Goal: Information Seeking & Learning: Learn about a topic

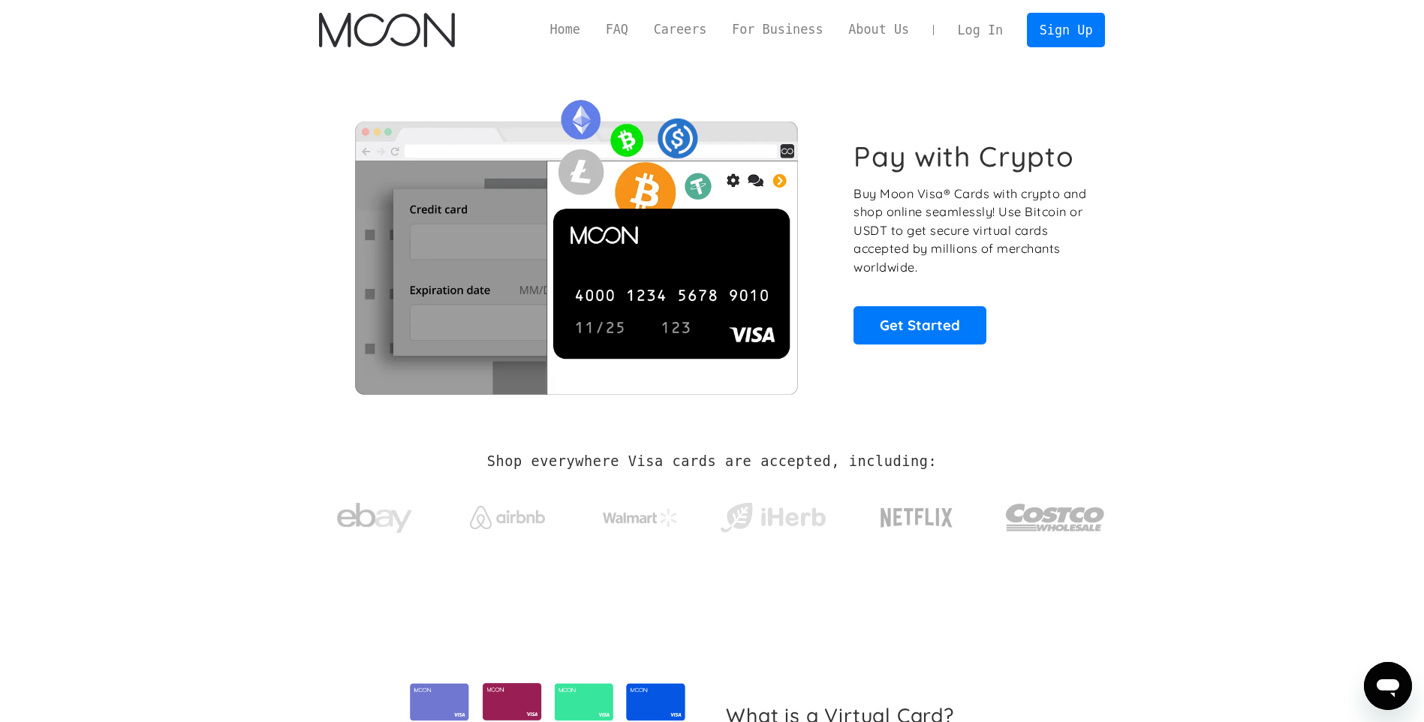
click at [589, 32] on link "Home" at bounding box center [565, 29] width 56 height 19
click at [641, 32] on link "FAQ" at bounding box center [617, 29] width 48 height 19
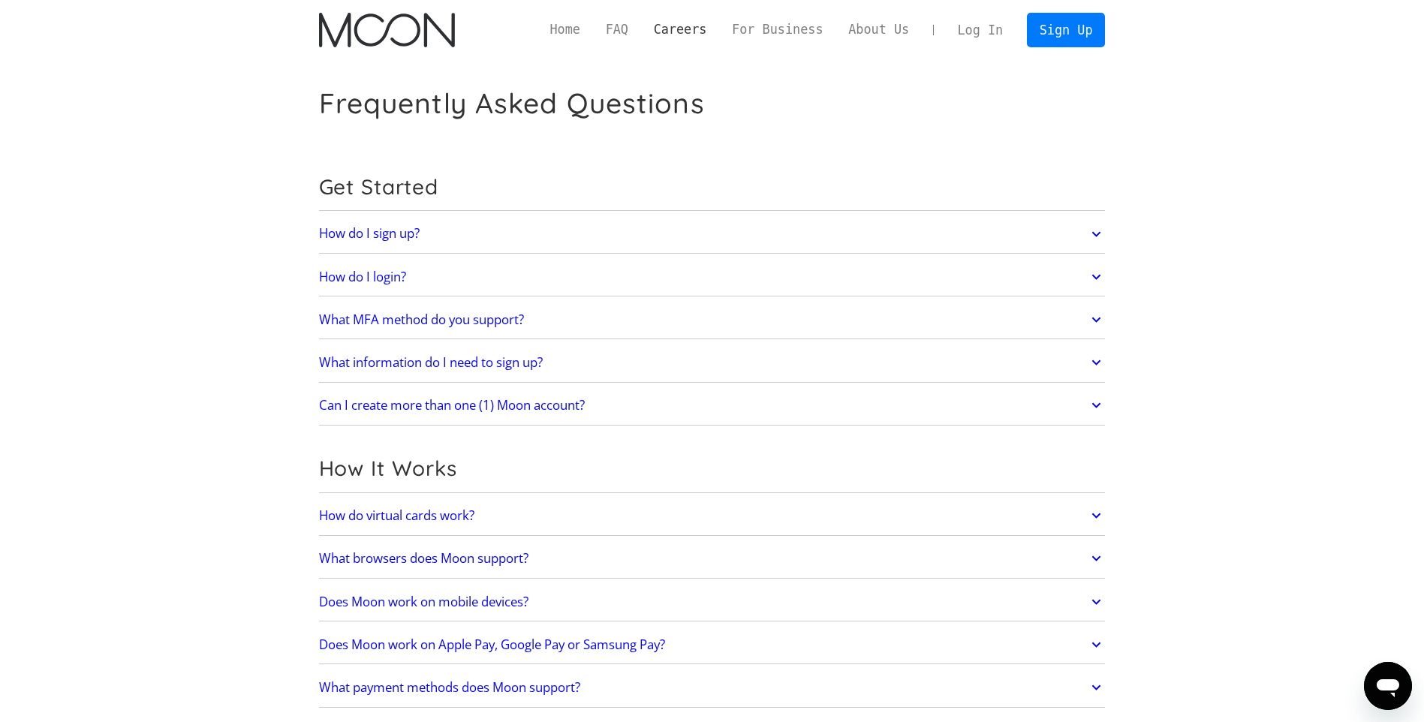
click at [700, 27] on link "Careers" at bounding box center [680, 29] width 78 height 19
click at [877, 27] on link "About Us" at bounding box center [878, 29] width 86 height 19
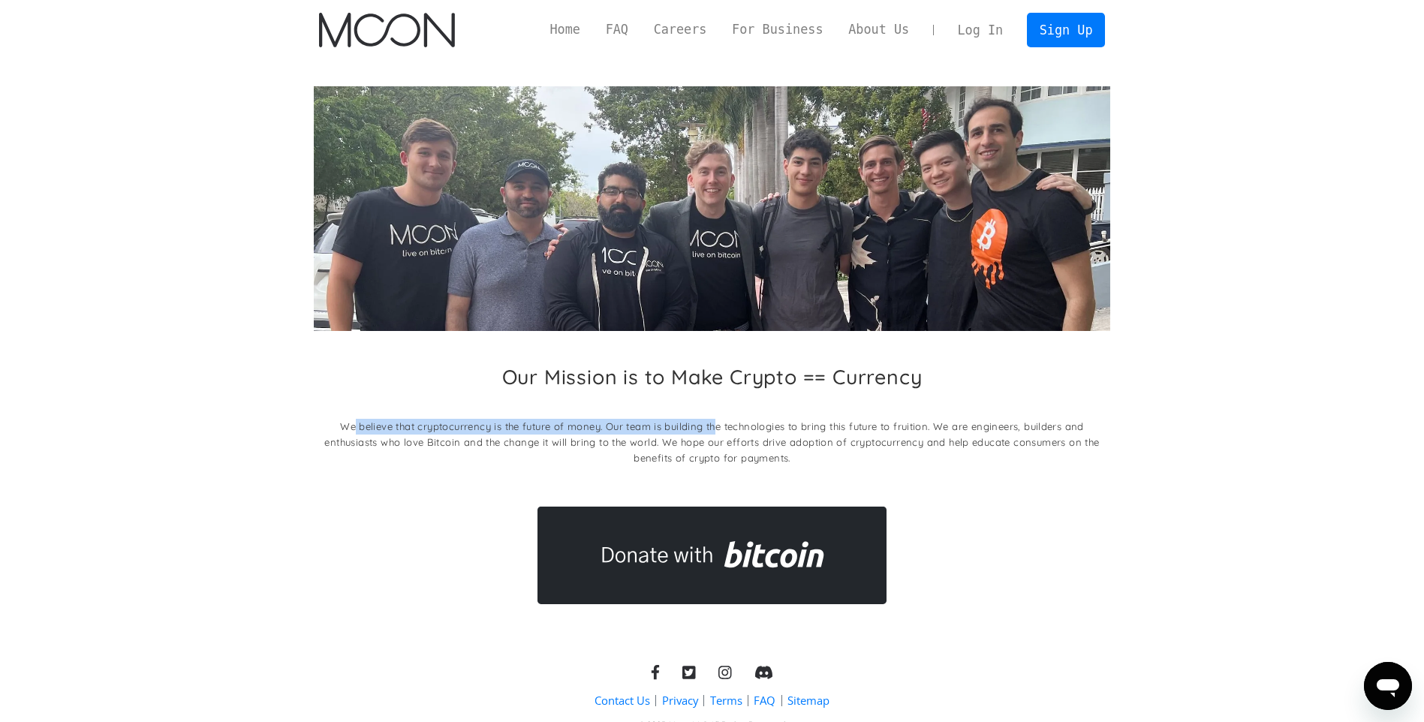
drag, startPoint x: 355, startPoint y: 427, endPoint x: 718, endPoint y: 422, distance: 363.2
click at [718, 422] on p "We believe that cryptocurrency is the future of money. Our team is building the…" at bounding box center [712, 442] width 796 height 47
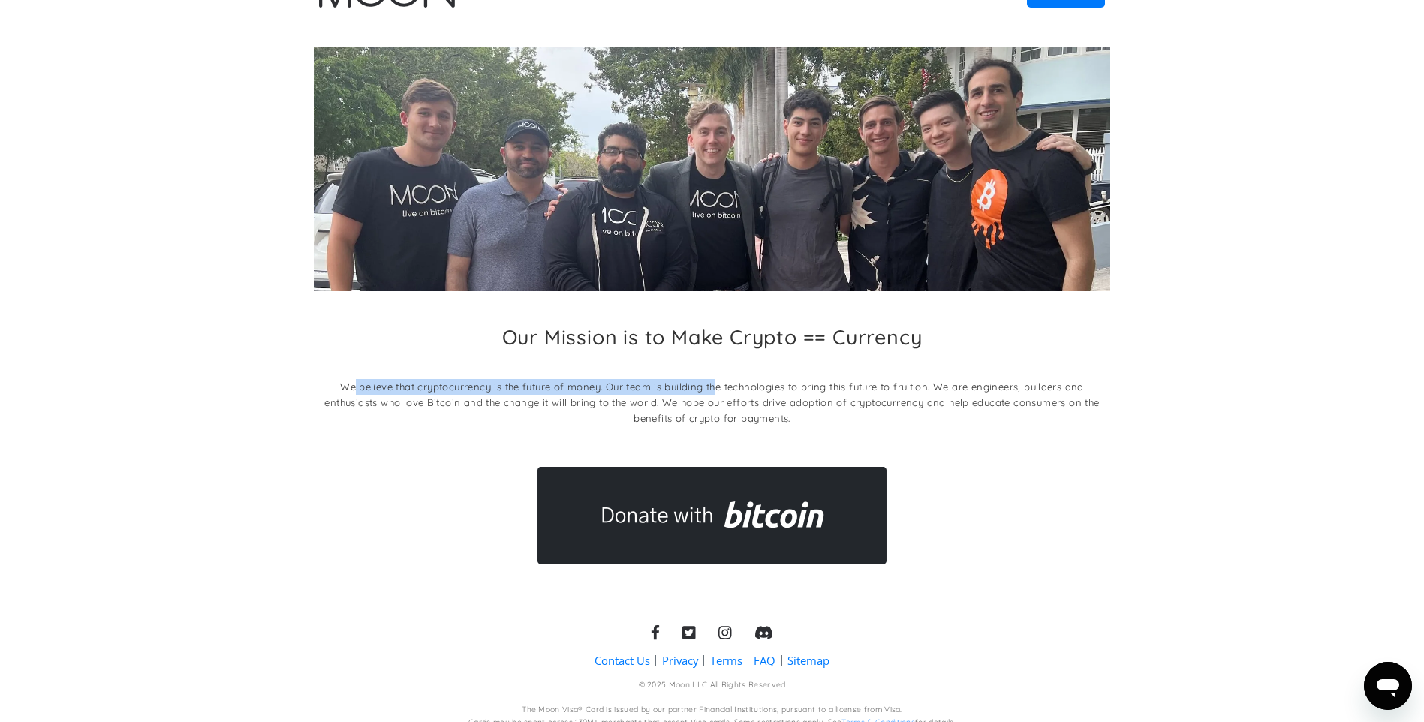
scroll to position [56, 0]
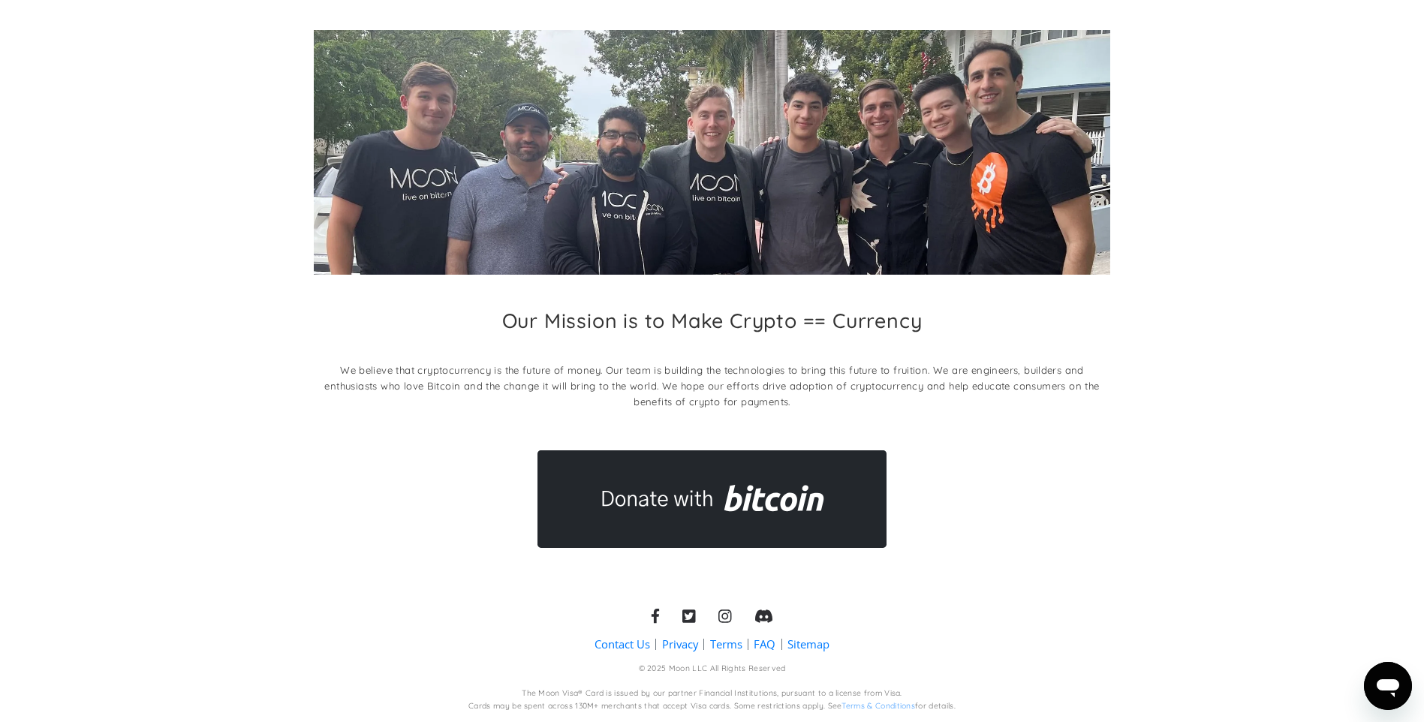
click at [1056, 490] on div "Our Mission is to Make Crypto == Currency We believe that cryptocurrency is the…" at bounding box center [712, 289] width 796 height 518
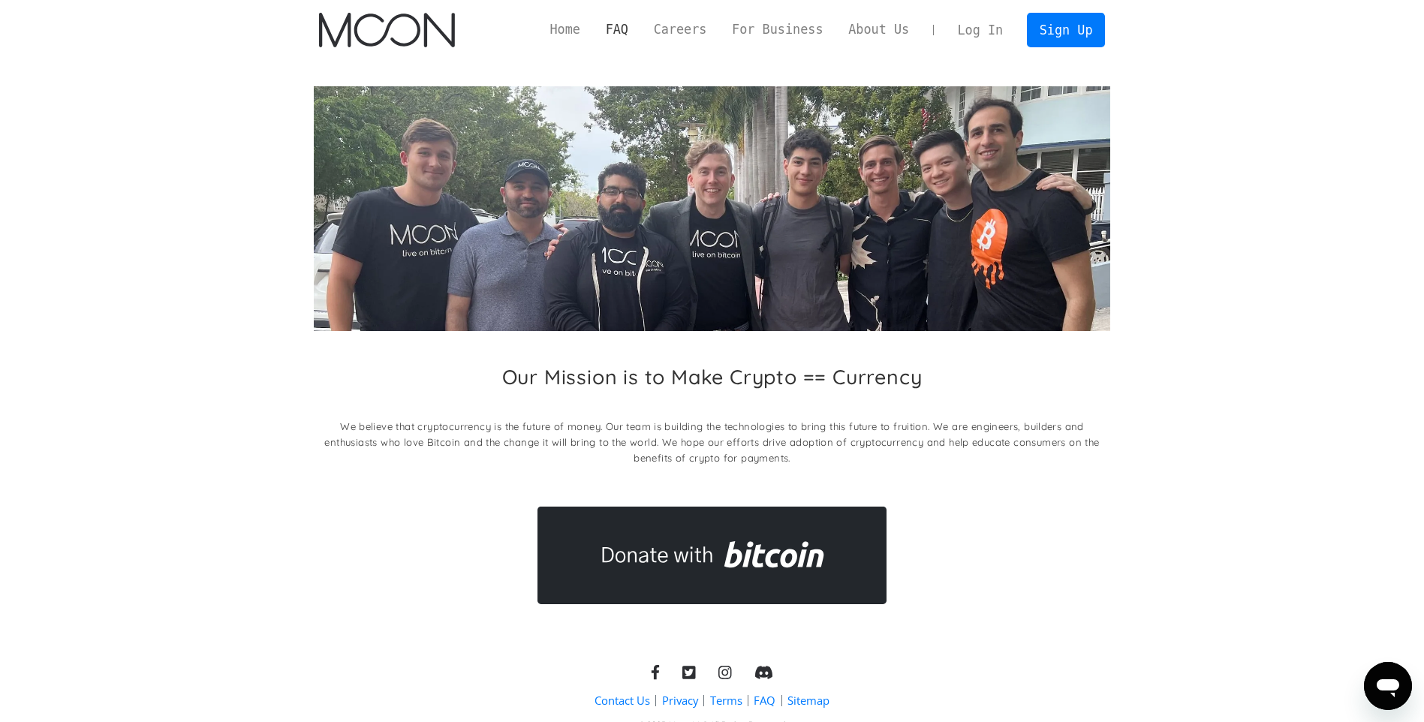
click at [641, 35] on link "FAQ" at bounding box center [617, 29] width 48 height 19
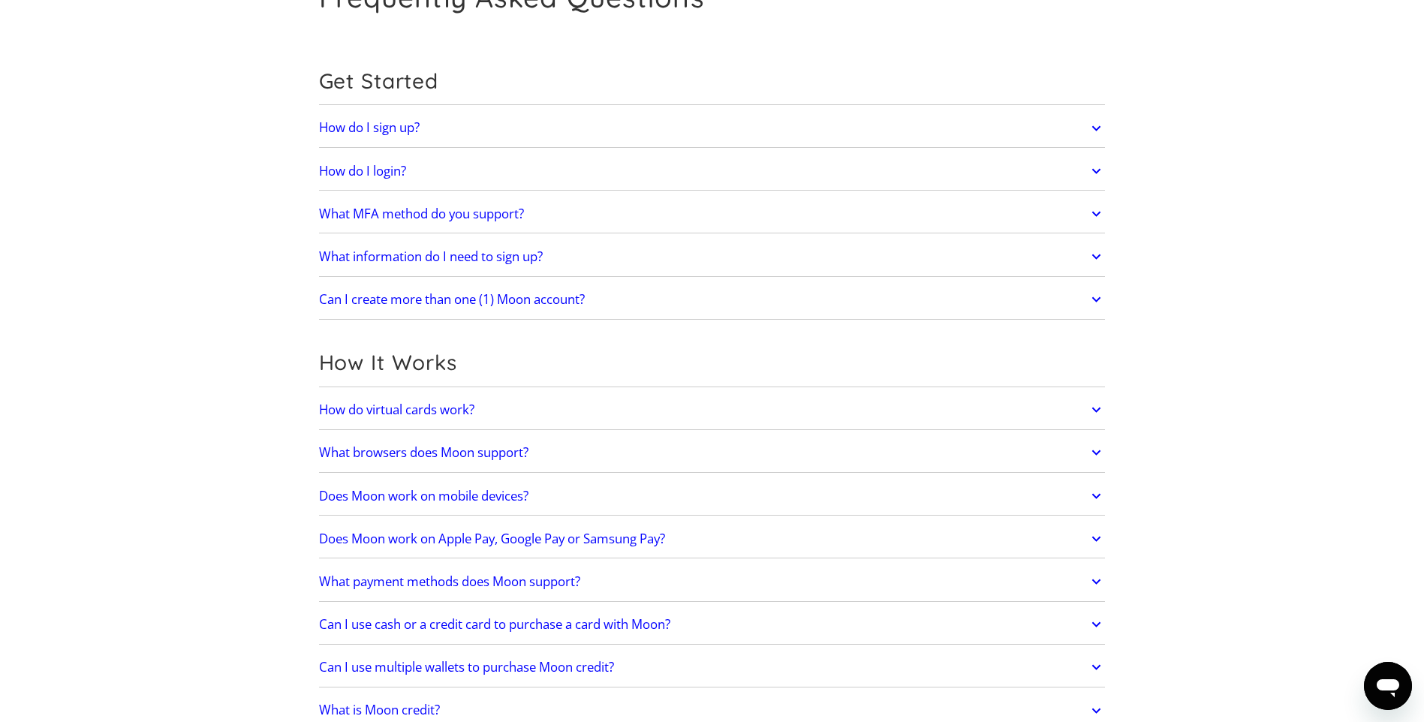
scroll to position [225, 0]
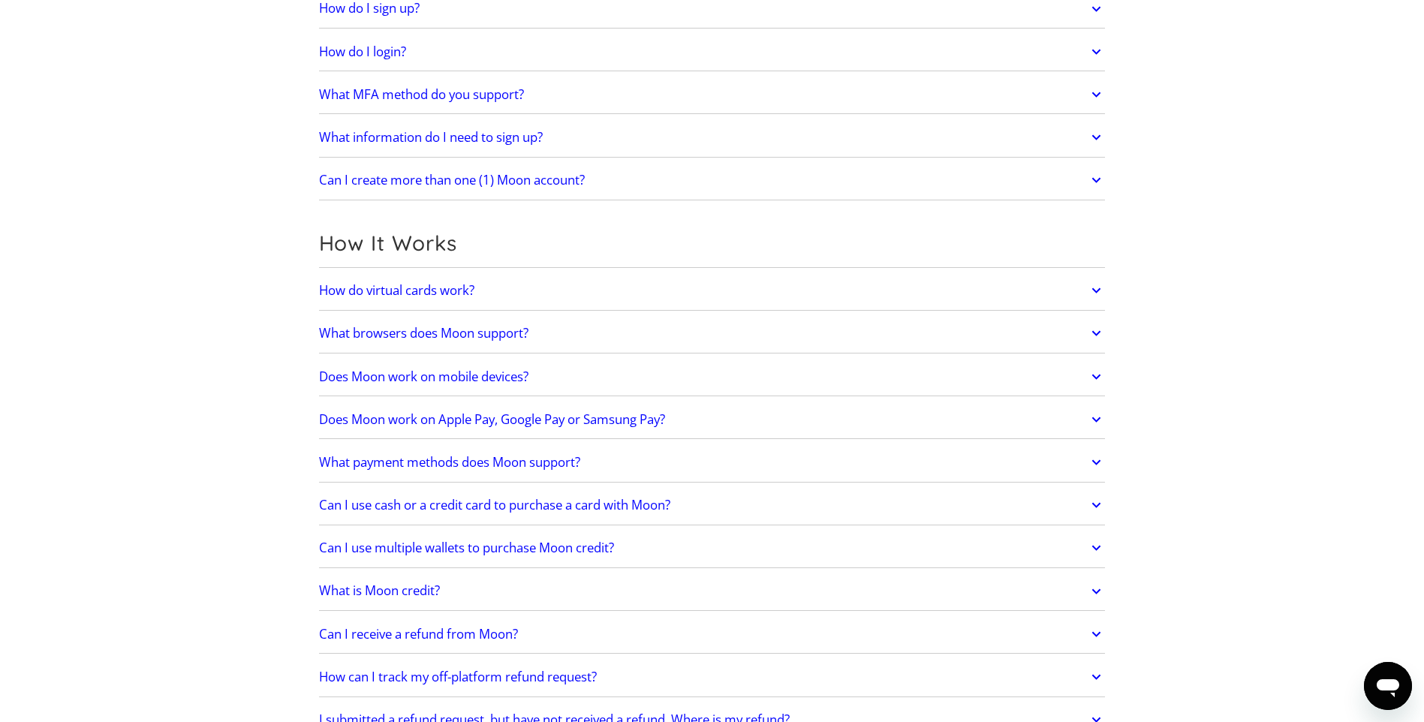
click at [623, 290] on link "How do virtual cards work?" at bounding box center [712, 291] width 786 height 32
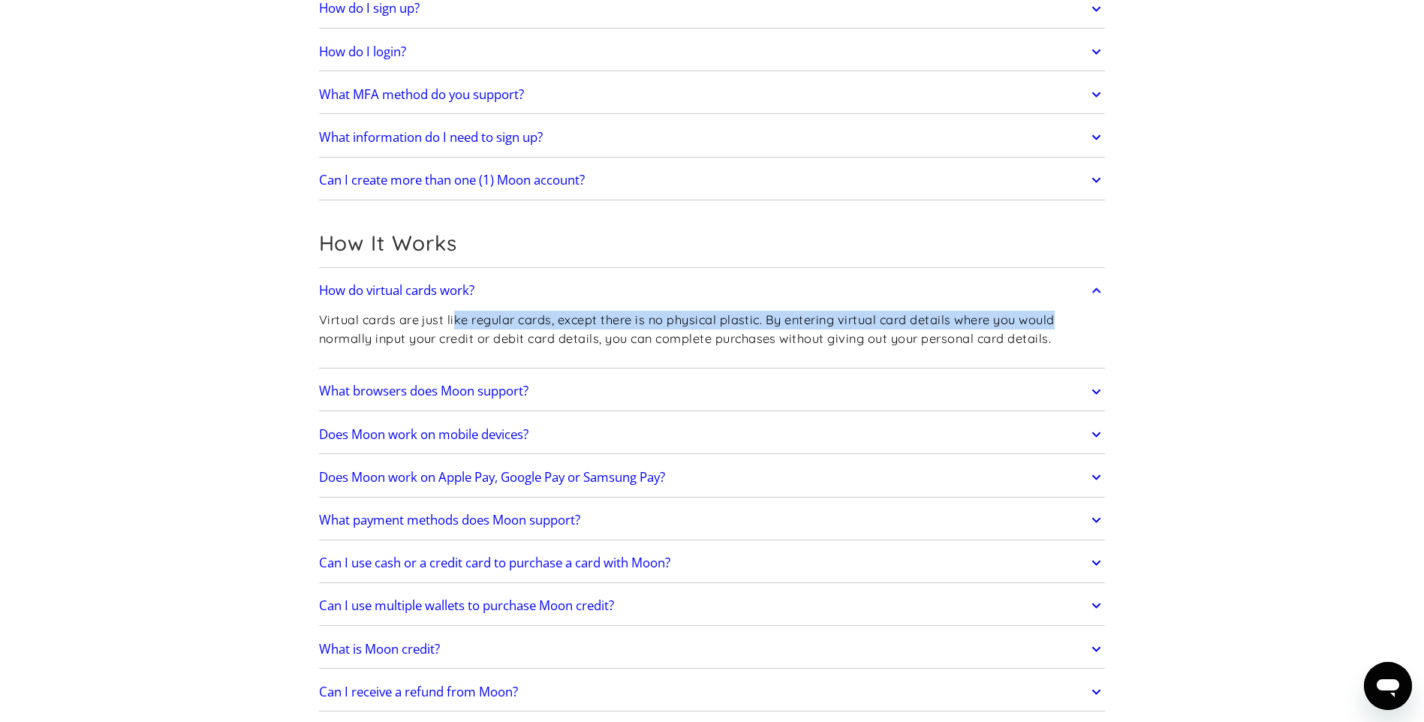
drag, startPoint x: 457, startPoint y: 326, endPoint x: 1057, endPoint y: 324, distance: 600.3
click at [1057, 324] on p "Virtual cards are just like regular cards, except there is no physical plastic.…" at bounding box center [712, 329] width 786 height 37
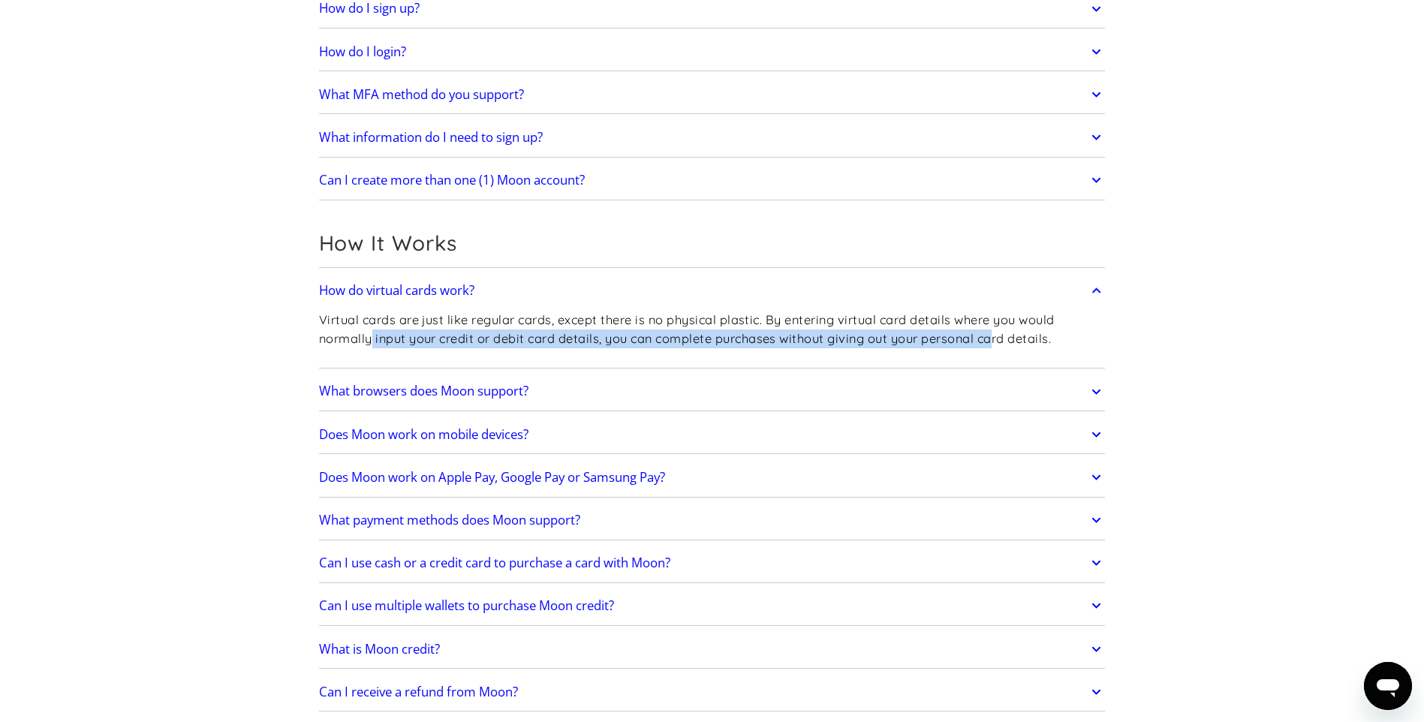
drag, startPoint x: 372, startPoint y: 337, endPoint x: 997, endPoint y: 339, distance: 624.4
click at [997, 339] on p "Virtual cards are just like regular cards, except there is no physical plastic.…" at bounding box center [712, 329] width 786 height 37
click at [702, 391] on link "What browsers does Moon support?" at bounding box center [712, 392] width 786 height 32
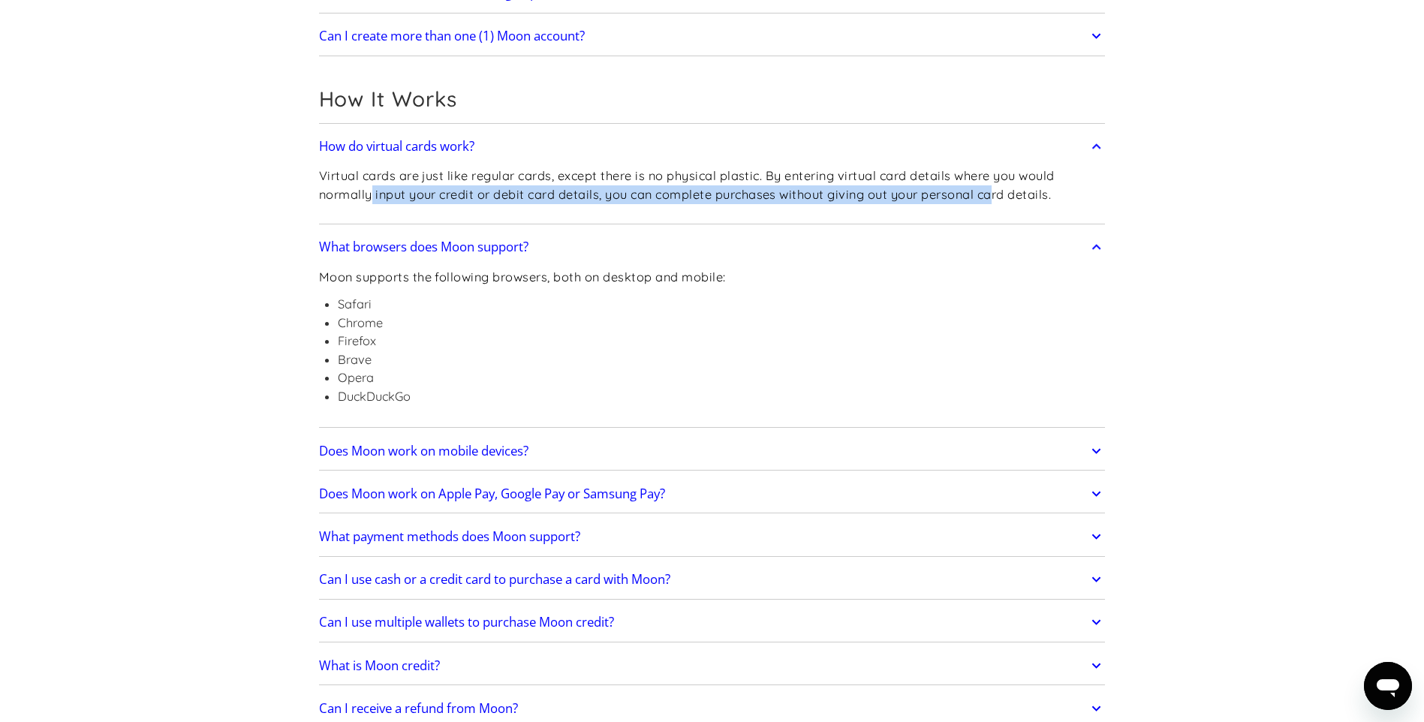
scroll to position [375, 0]
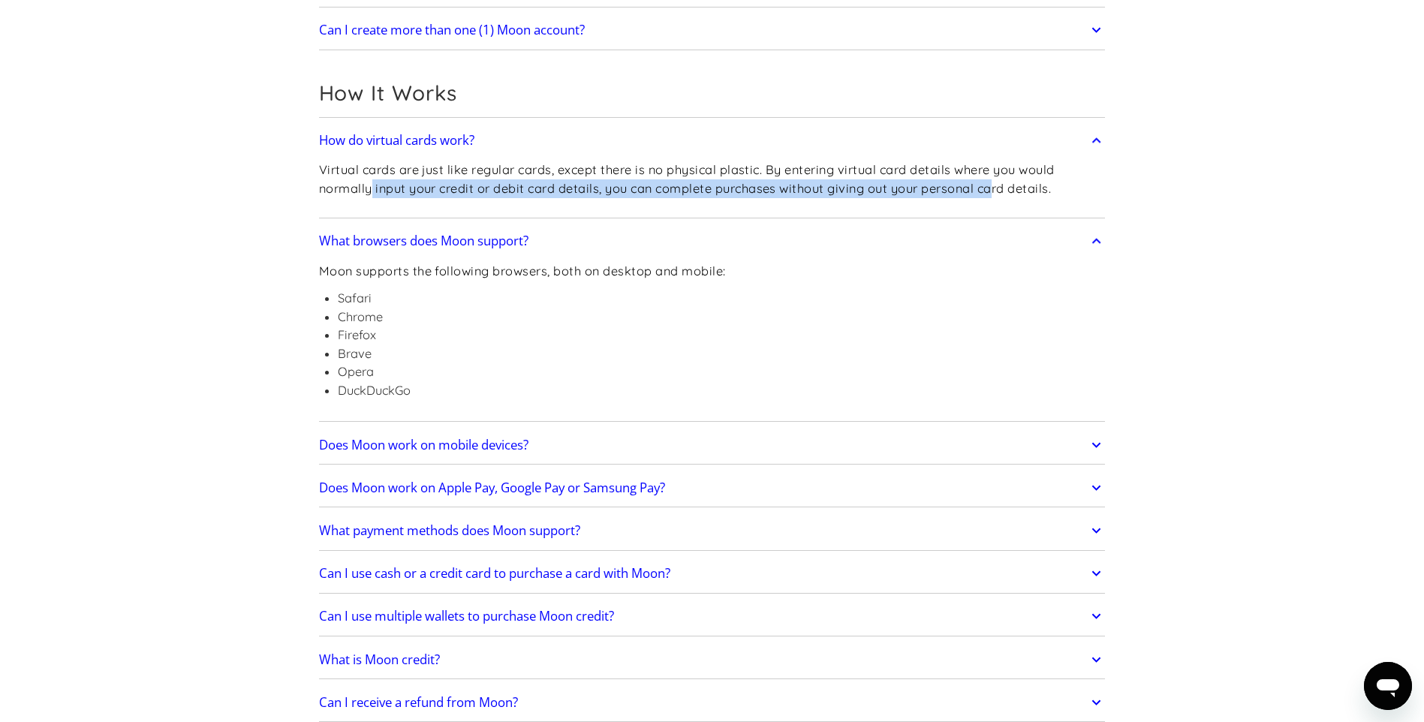
click at [696, 435] on link "Does Moon work on mobile devices?" at bounding box center [712, 445] width 786 height 32
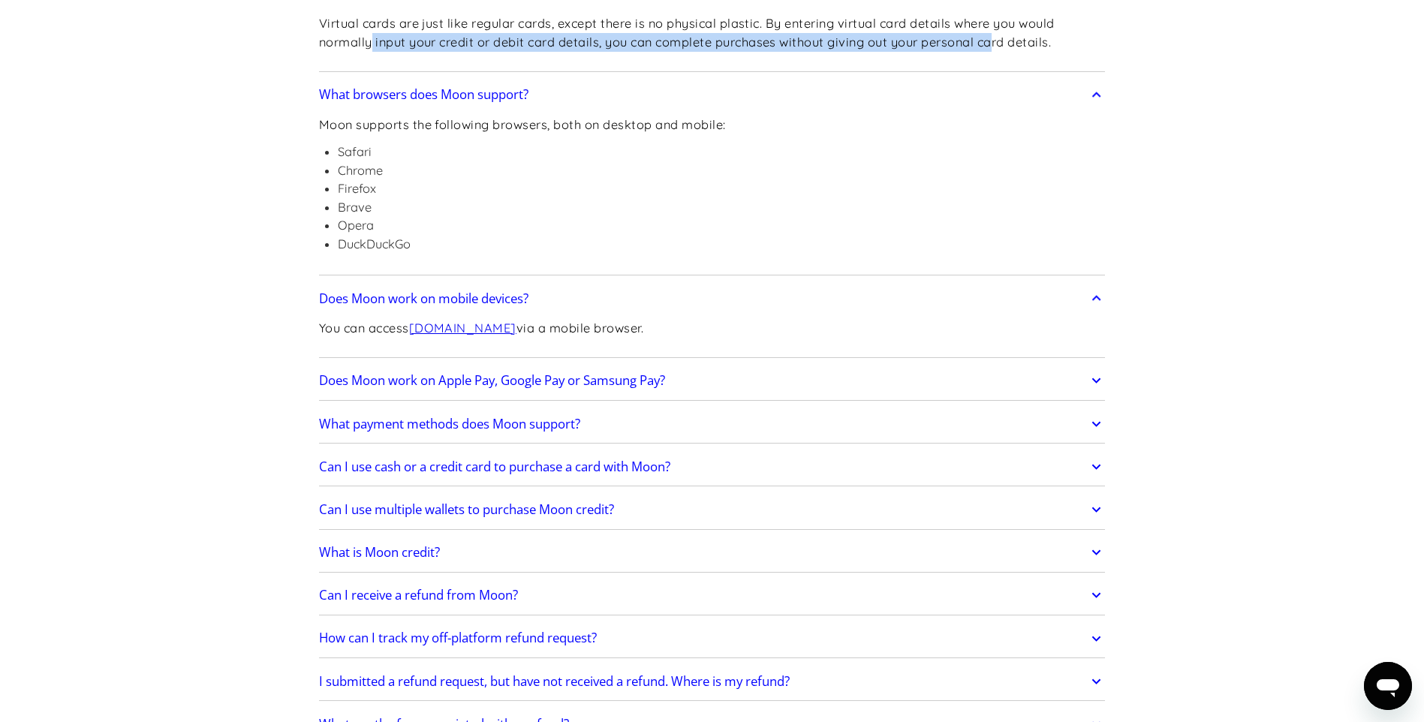
scroll to position [600, 0]
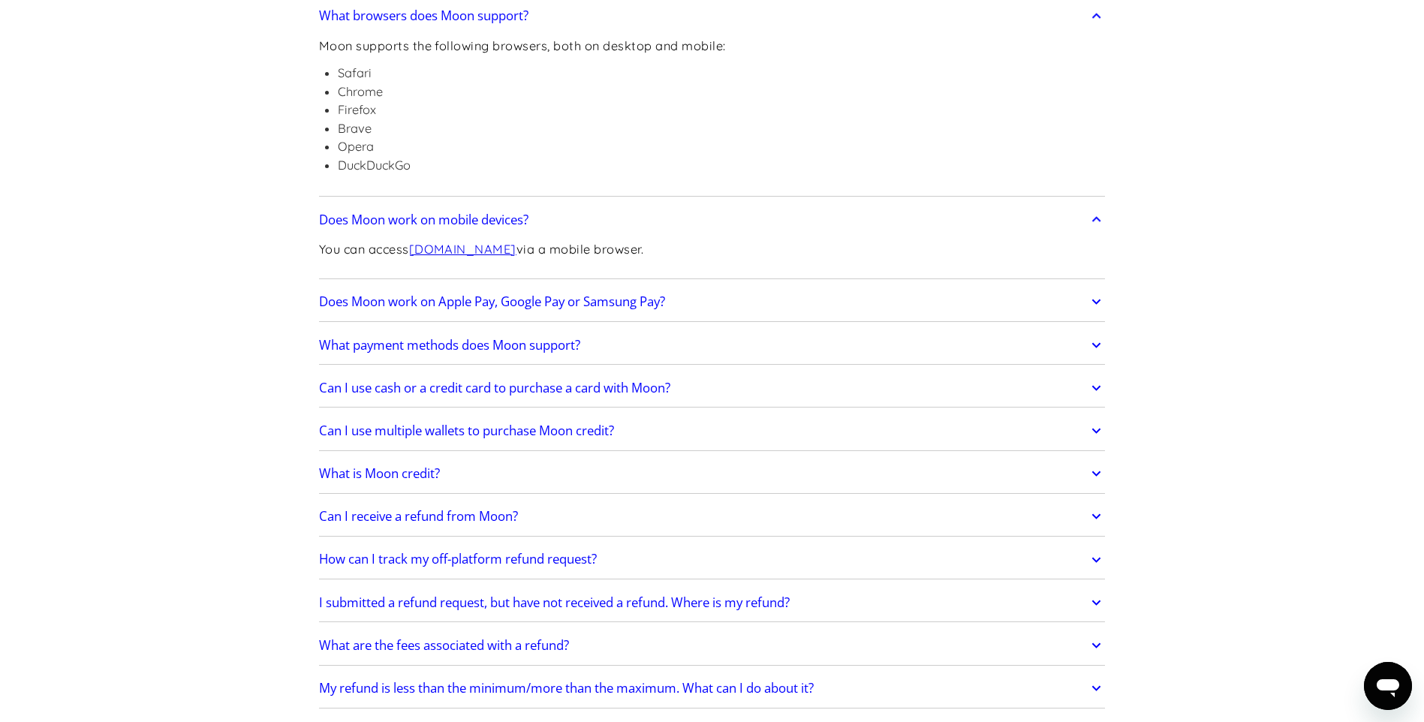
click at [759, 297] on link "Does Moon work on Apple Pay, Google Pay or Samsung Pay?" at bounding box center [712, 302] width 786 height 32
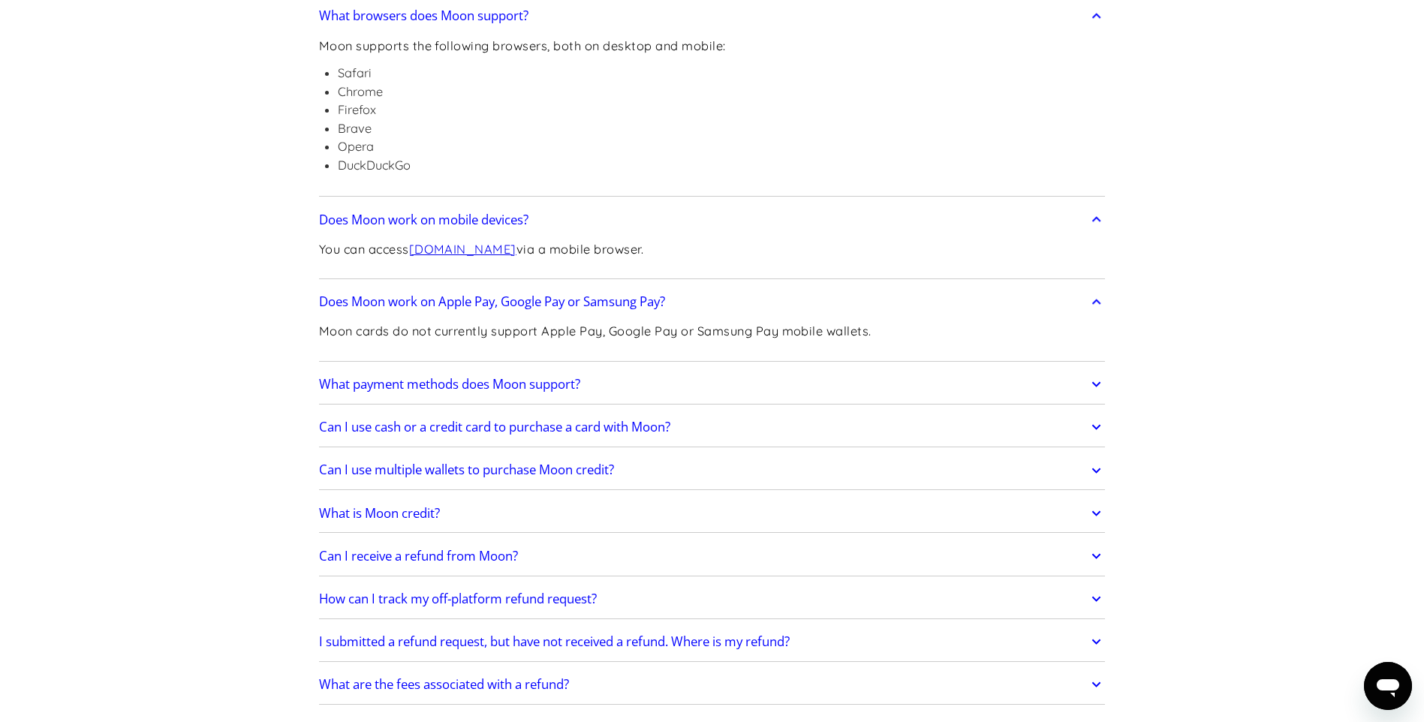
click at [789, 371] on link "What payment methods does Moon support?" at bounding box center [712, 384] width 786 height 32
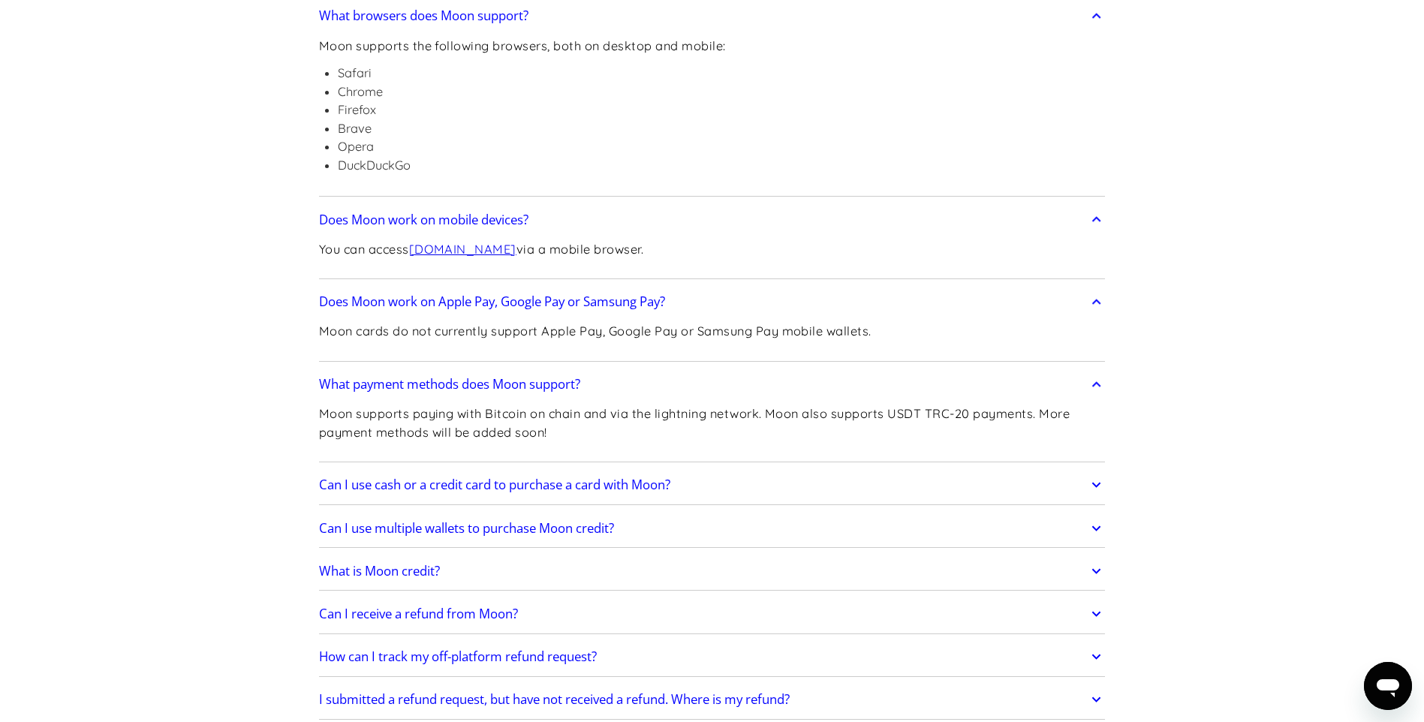
click at [812, 481] on link "Can I use cash or a credit card to purchase a card with Moon?" at bounding box center [712, 486] width 786 height 32
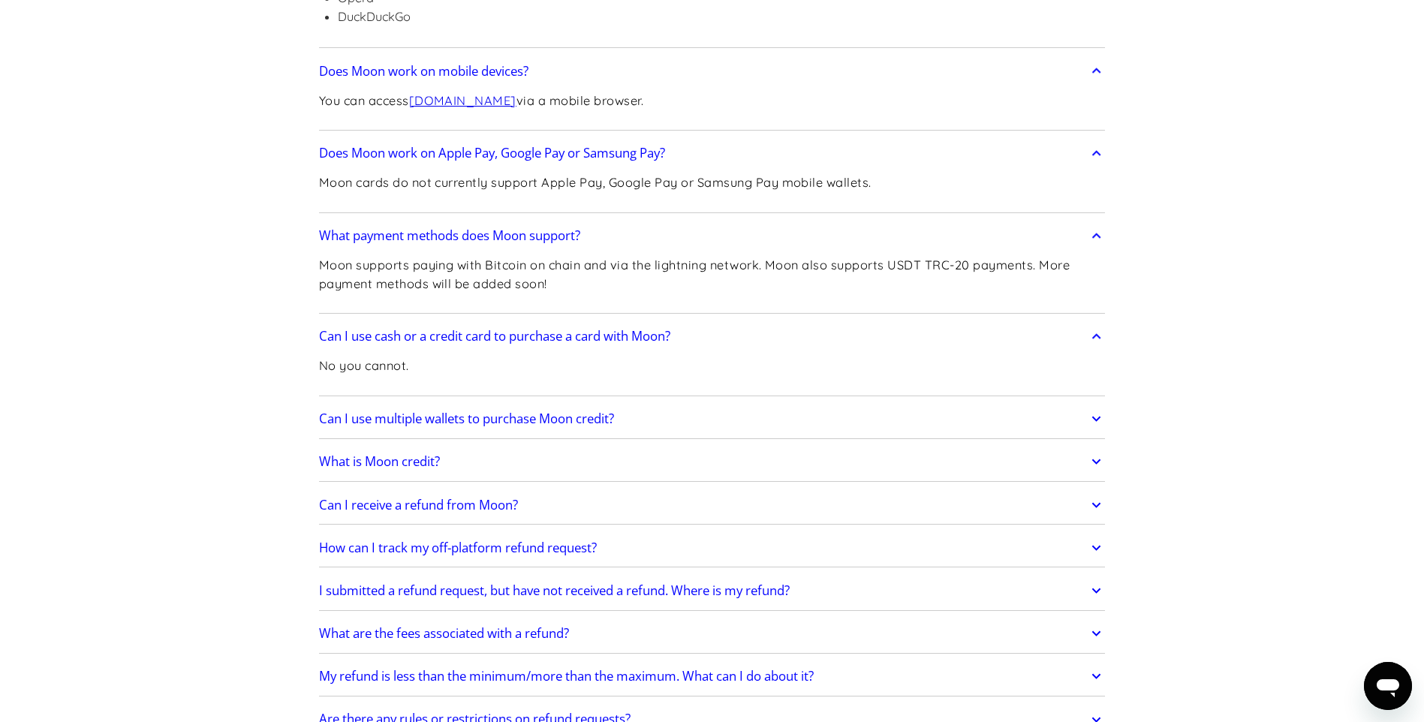
scroll to position [750, 0]
click at [654, 417] on link "Can I use multiple wallets to purchase Moon credit?" at bounding box center [712, 417] width 786 height 32
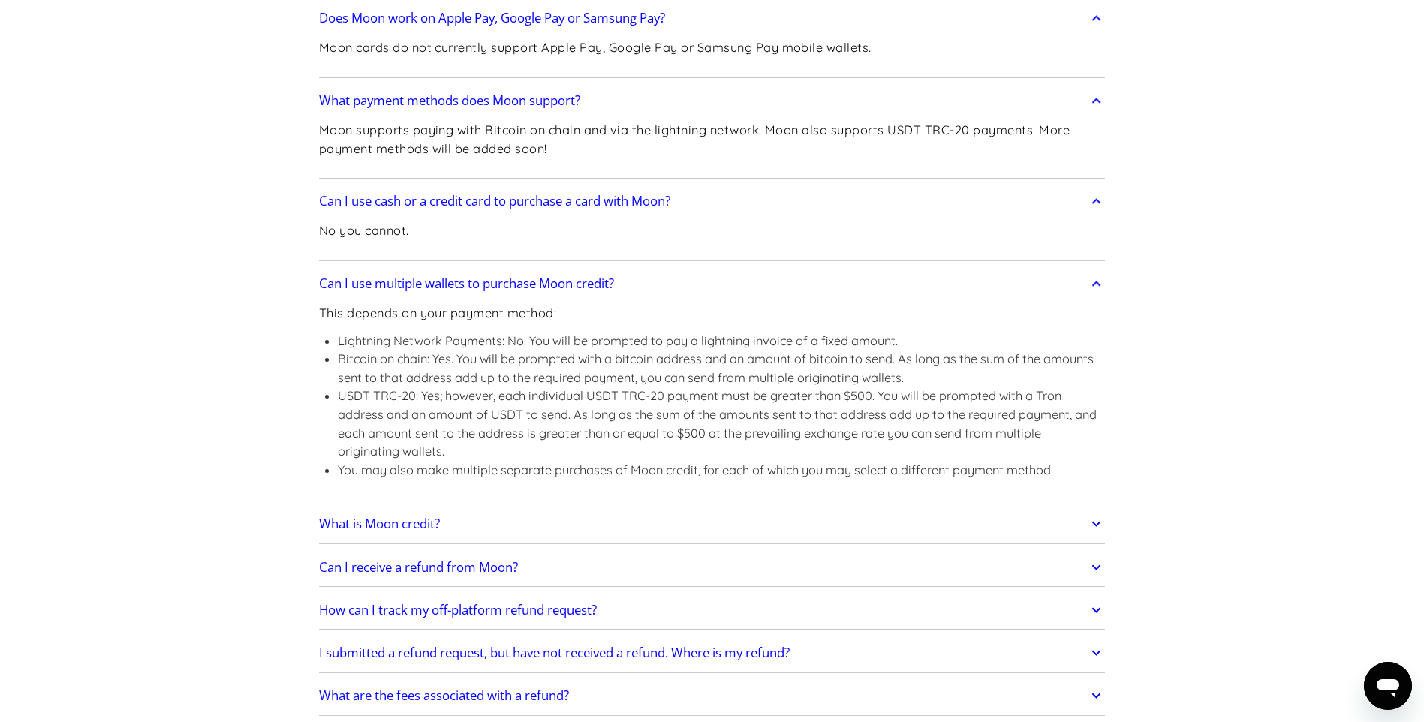
scroll to position [900, 0]
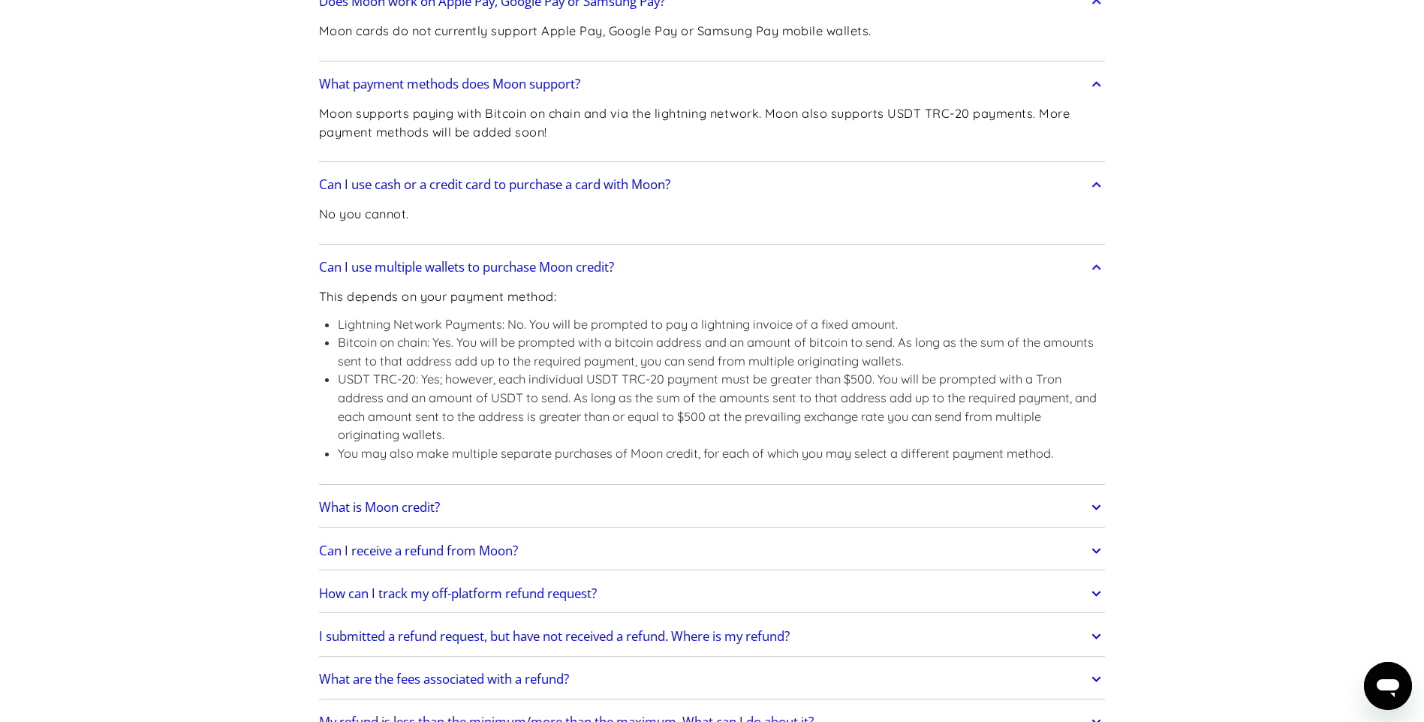
click at [700, 515] on link "What is Moon credit?" at bounding box center [712, 508] width 786 height 32
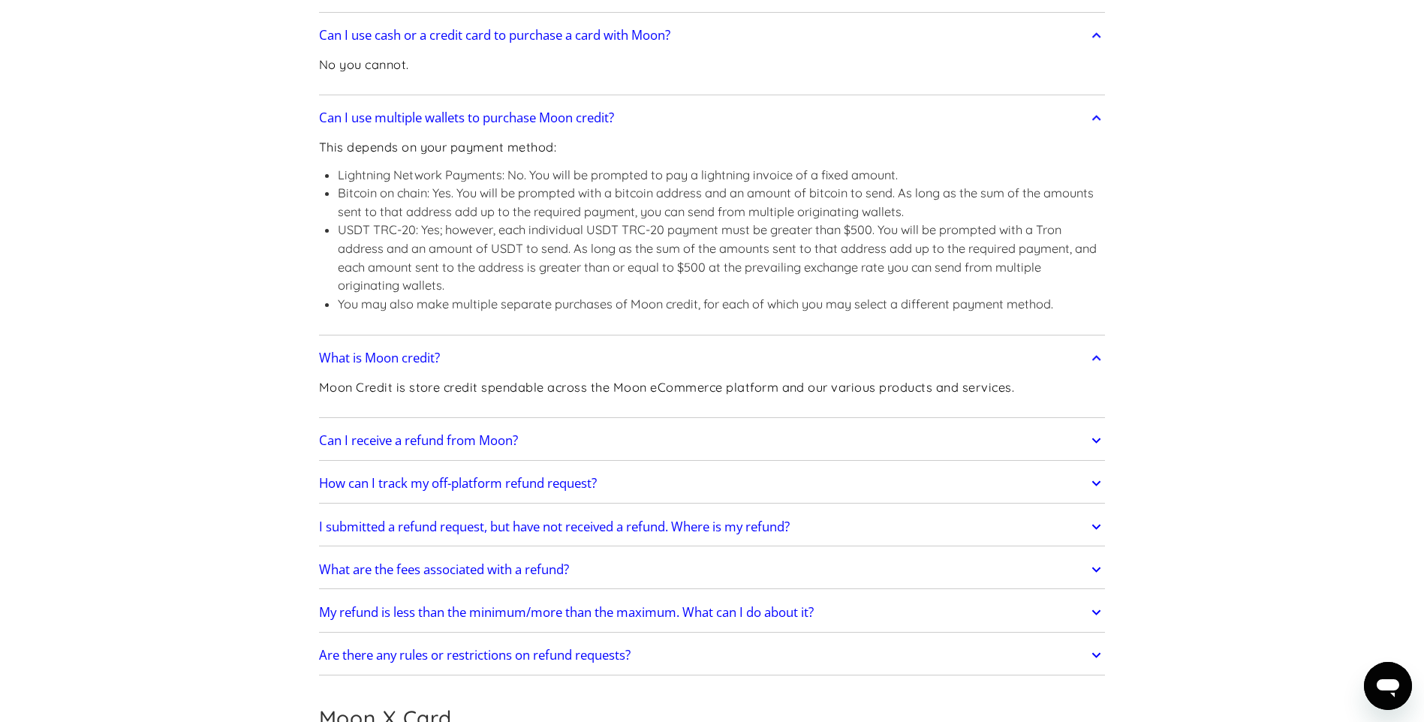
scroll to position [1051, 0]
drag, startPoint x: 432, startPoint y: 386, endPoint x: 807, endPoint y: 375, distance: 375.4
click at [807, 375] on div "Moon Credit is store credit spendable across the Moon eCommerce platform and ou…" at bounding box center [667, 393] width 696 height 40
drag, startPoint x: 807, startPoint y: 375, endPoint x: 837, endPoint y: 374, distance: 29.3
click at [837, 374] on div "Moon Credit is store credit spendable across the Moon eCommerce platform and ou…" at bounding box center [667, 393] width 696 height 40
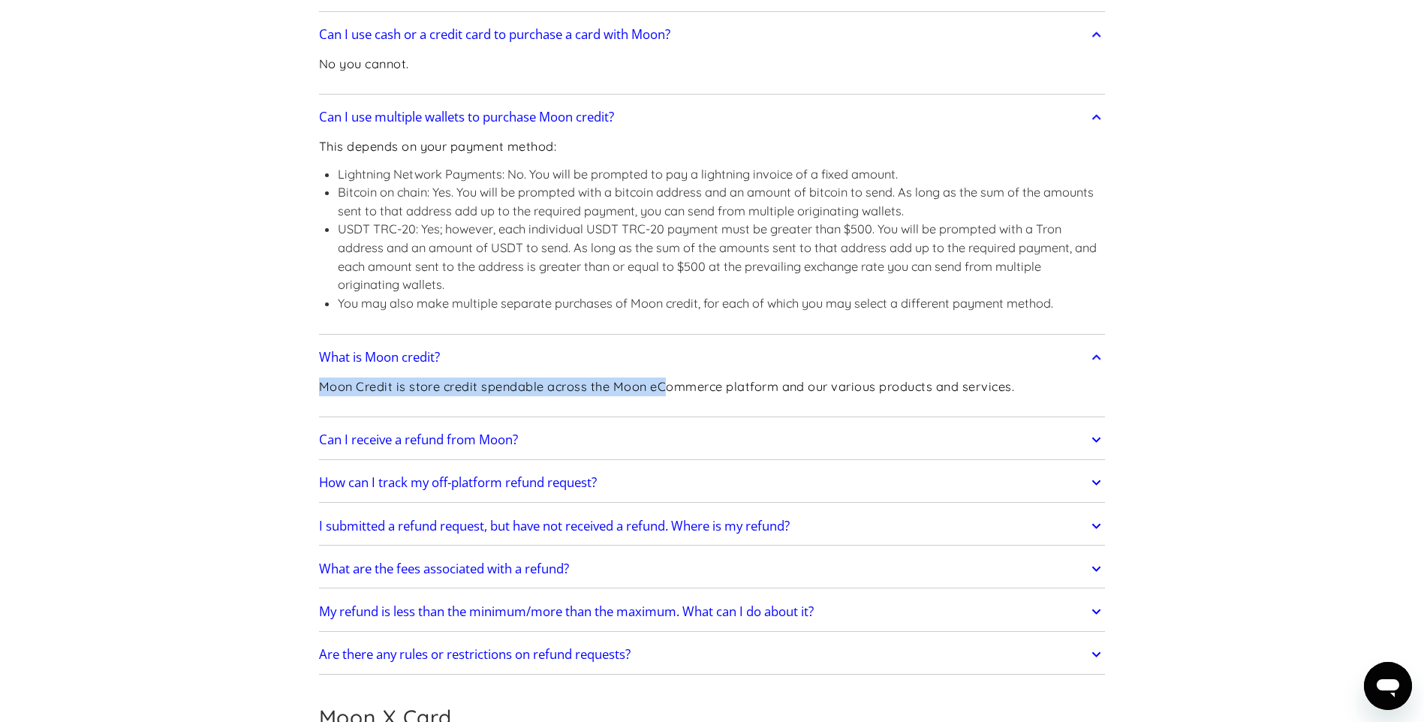
drag, startPoint x: 663, startPoint y: 379, endPoint x: 919, endPoint y: 366, distance: 255.5
click at [919, 366] on div "What is Moon credit? Moon Credit is store credit spendable across the Moon eCom…" at bounding box center [712, 377] width 786 height 79
drag, startPoint x: 919, startPoint y: 366, endPoint x: 917, endPoint y: 377, distance: 11.4
click at [917, 377] on p "Moon Credit is store credit spendable across the Moon eCommerce platform and ou…" at bounding box center [667, 386] width 696 height 19
click at [702, 433] on link "Can I receive a refund from Moon?" at bounding box center [712, 440] width 786 height 32
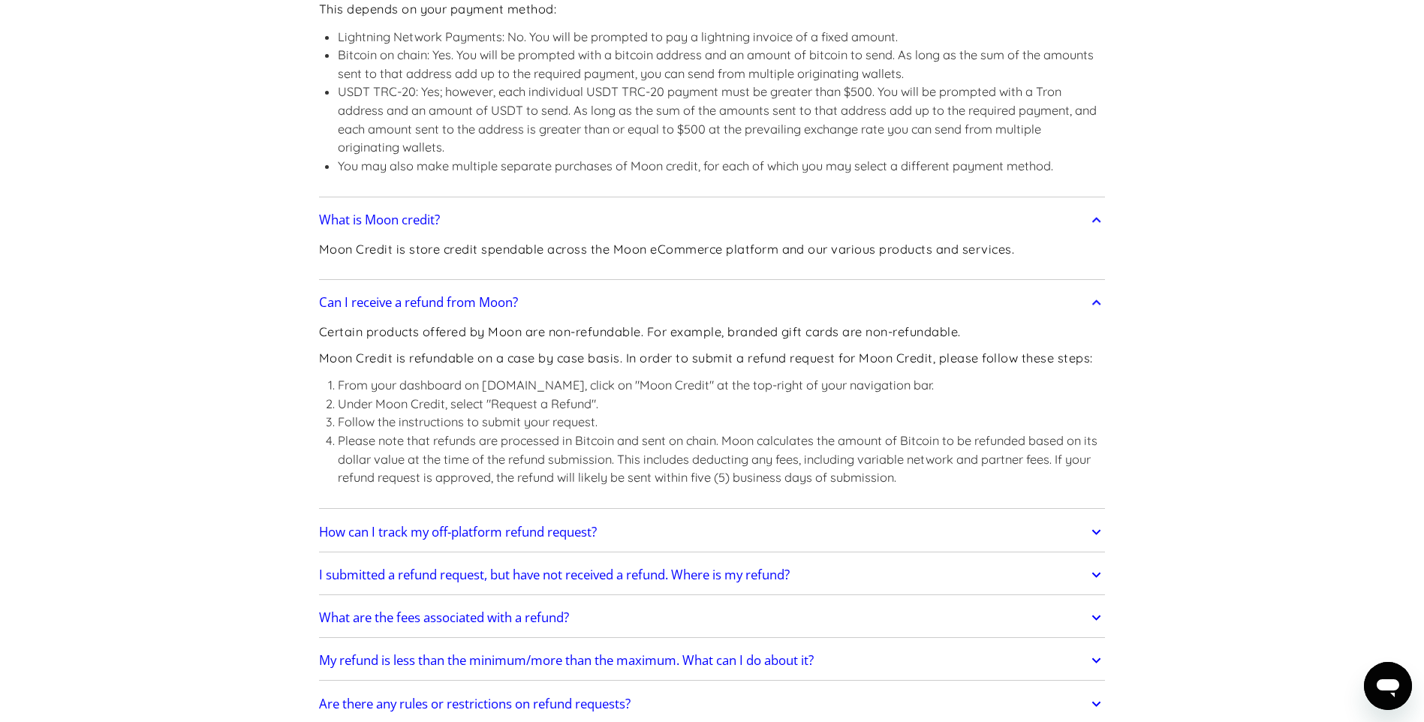
scroll to position [1201, 0]
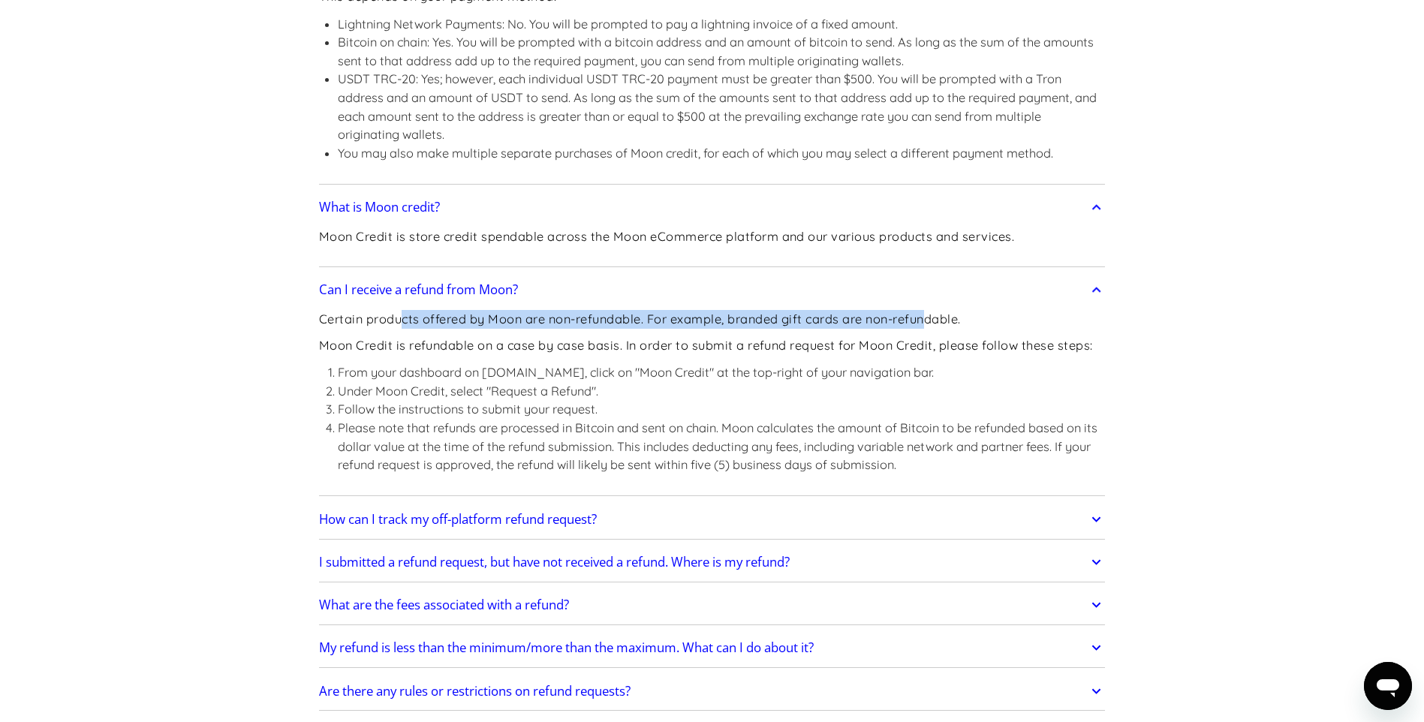
drag, startPoint x: 401, startPoint y: 320, endPoint x: 934, endPoint y: 317, distance: 533.6
click at [934, 317] on p "Certain products offered by Moon are non-refundable. For example, branded gift …" at bounding box center [712, 319] width 786 height 19
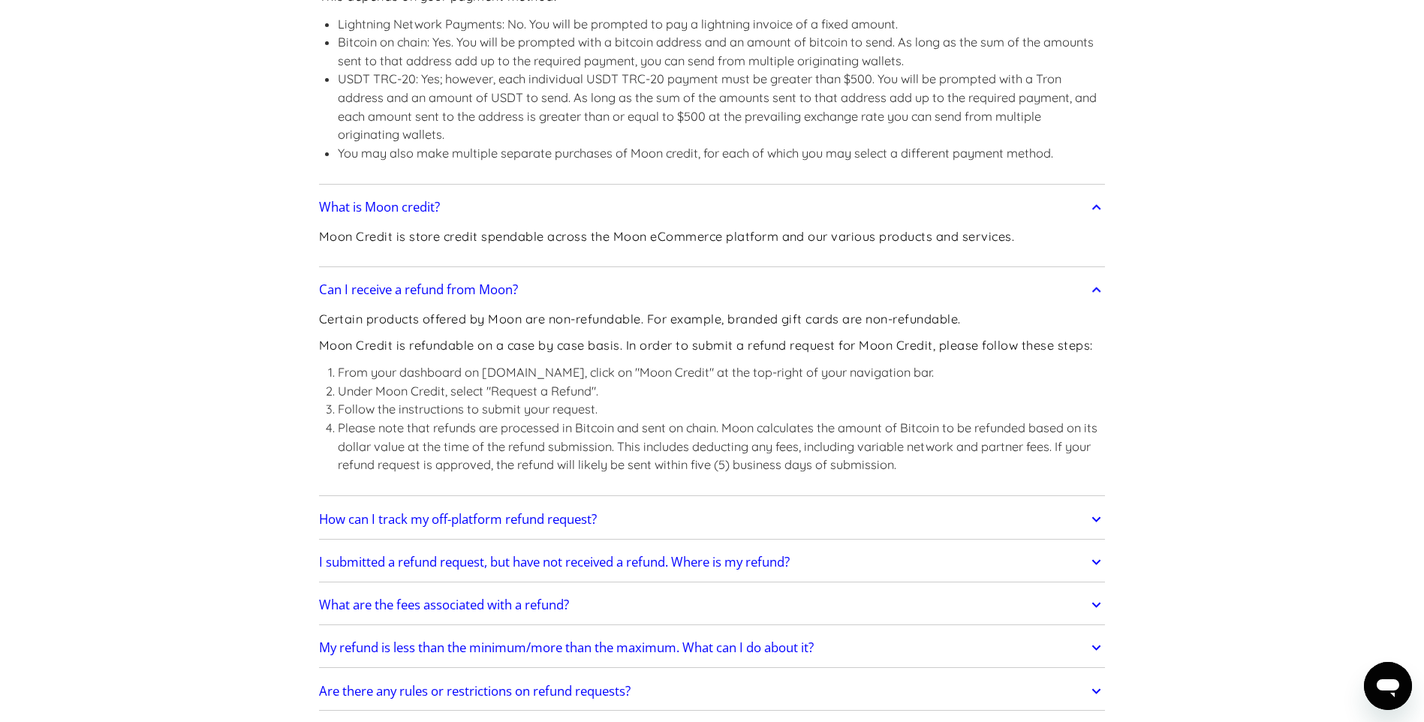
drag, startPoint x: 934, startPoint y: 317, endPoint x: 731, endPoint y: 349, distance: 205.8
click at [731, 349] on p "Moon Credit is refundable on a case by case basis. In order to submit a refund …" at bounding box center [712, 345] width 786 height 19
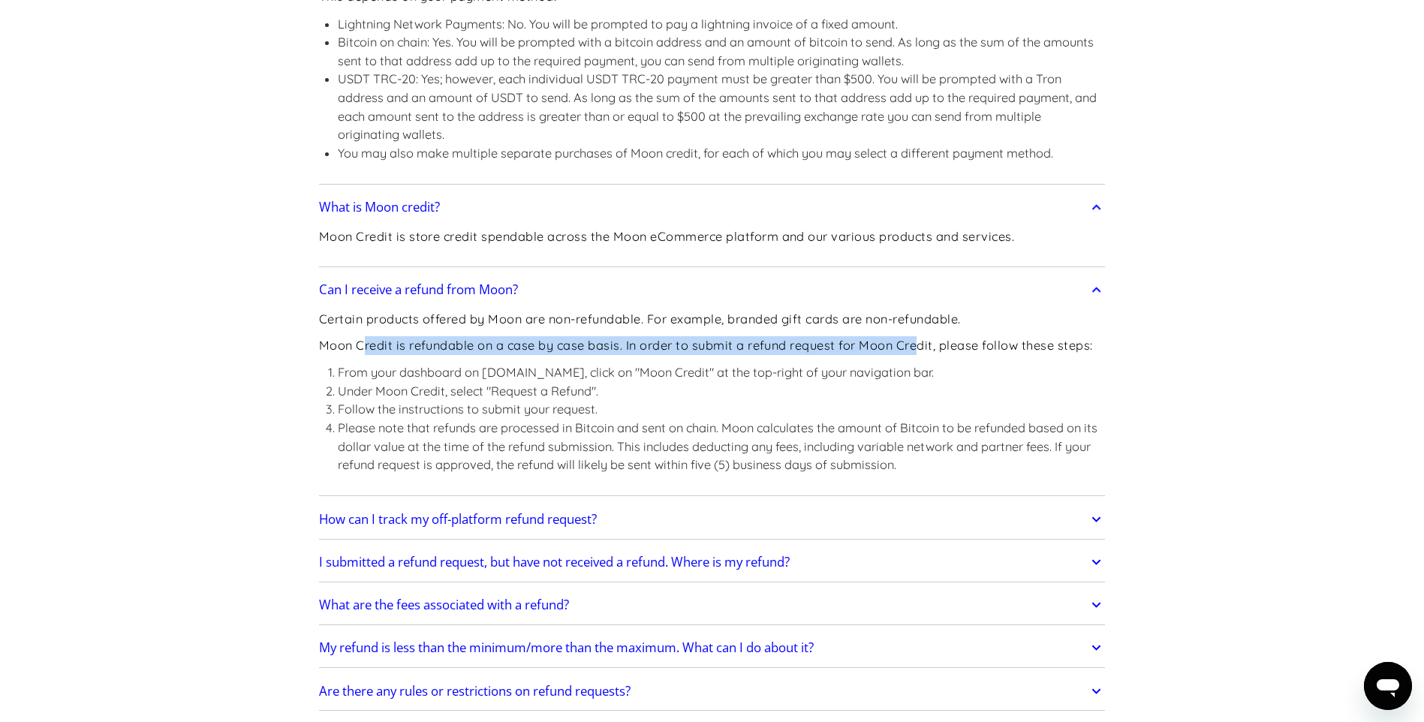
drag, startPoint x: 361, startPoint y: 347, endPoint x: 923, endPoint y: 350, distance: 562.1
click at [923, 350] on p "Moon Credit is refundable on a case by case basis. In order to submit a refund …" at bounding box center [712, 345] width 786 height 19
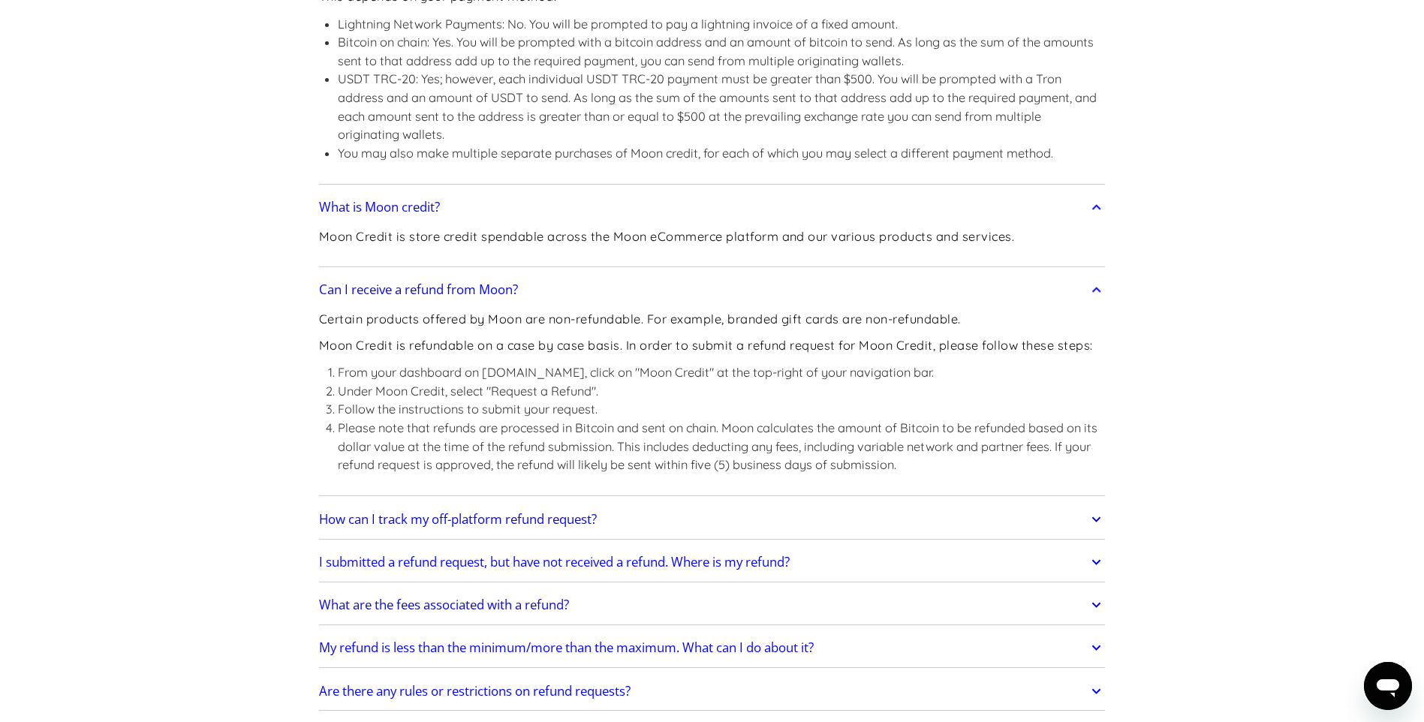
click at [540, 400] on li "Follow the instructions to submit your request." at bounding box center [722, 409] width 768 height 19
click at [806, 517] on link "How can I track my off-platform refund request?" at bounding box center [712, 520] width 786 height 32
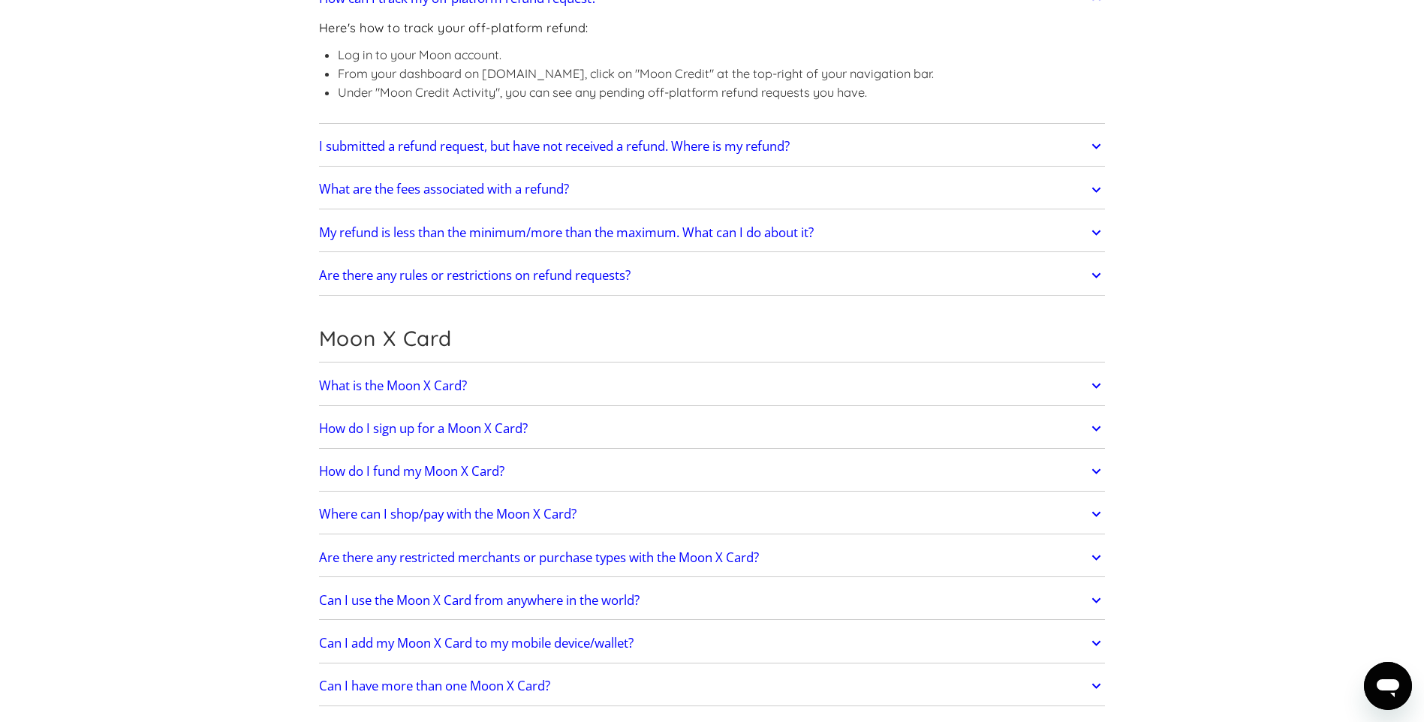
scroll to position [1876, 0]
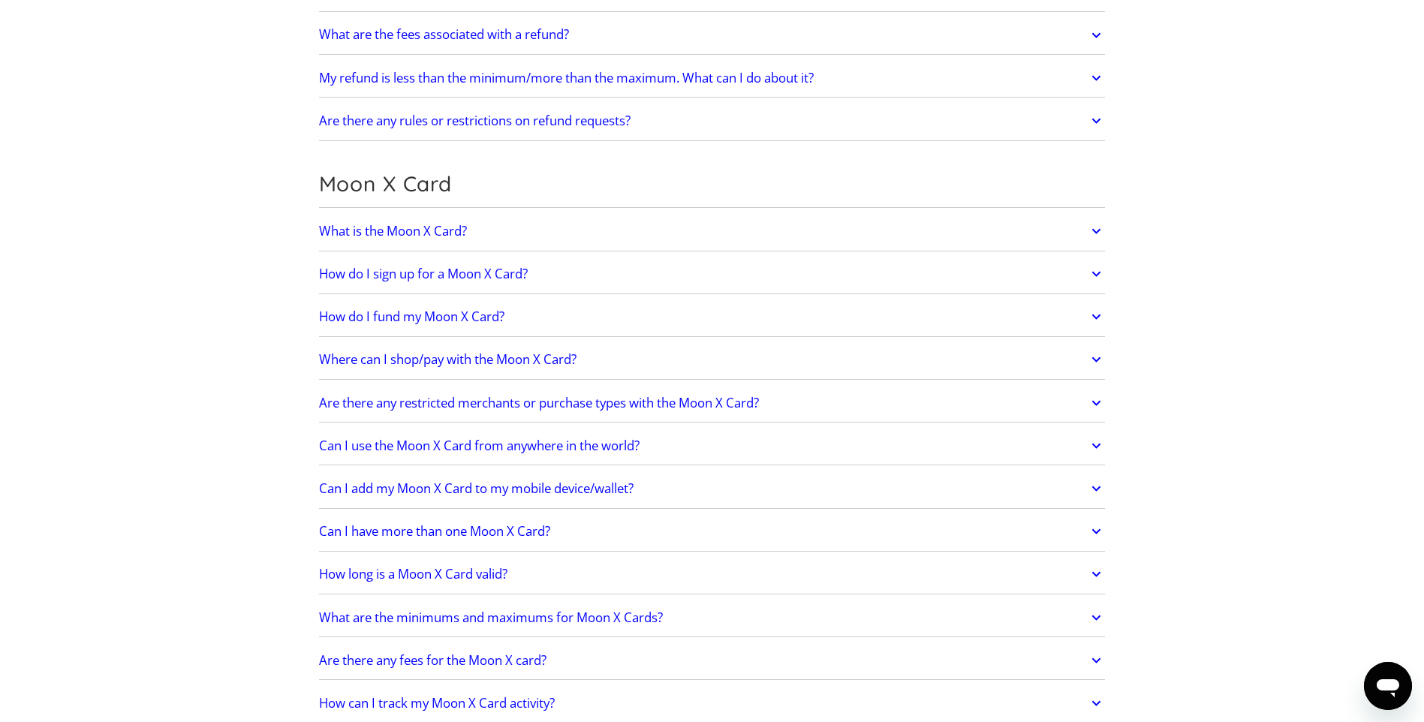
click at [684, 238] on link "What is the Moon X Card?" at bounding box center [712, 231] width 786 height 32
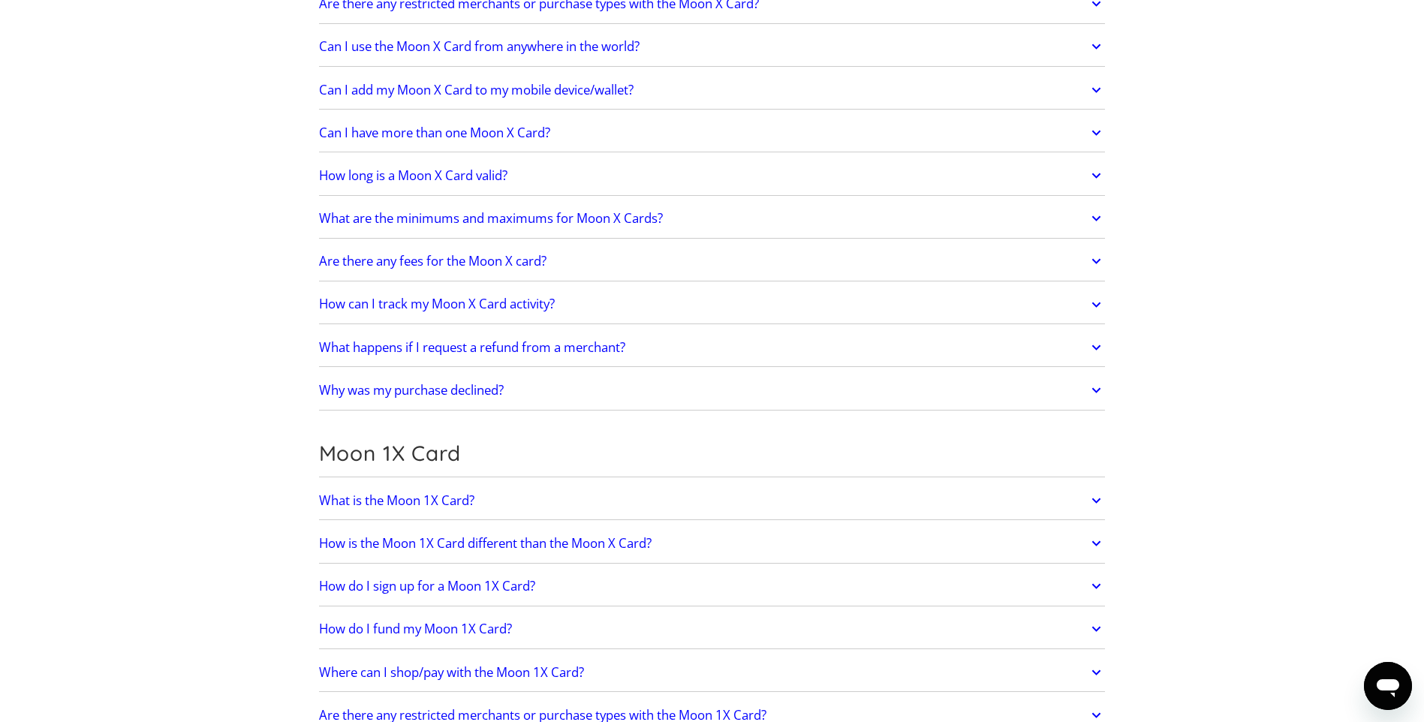
scroll to position [2326, 0]
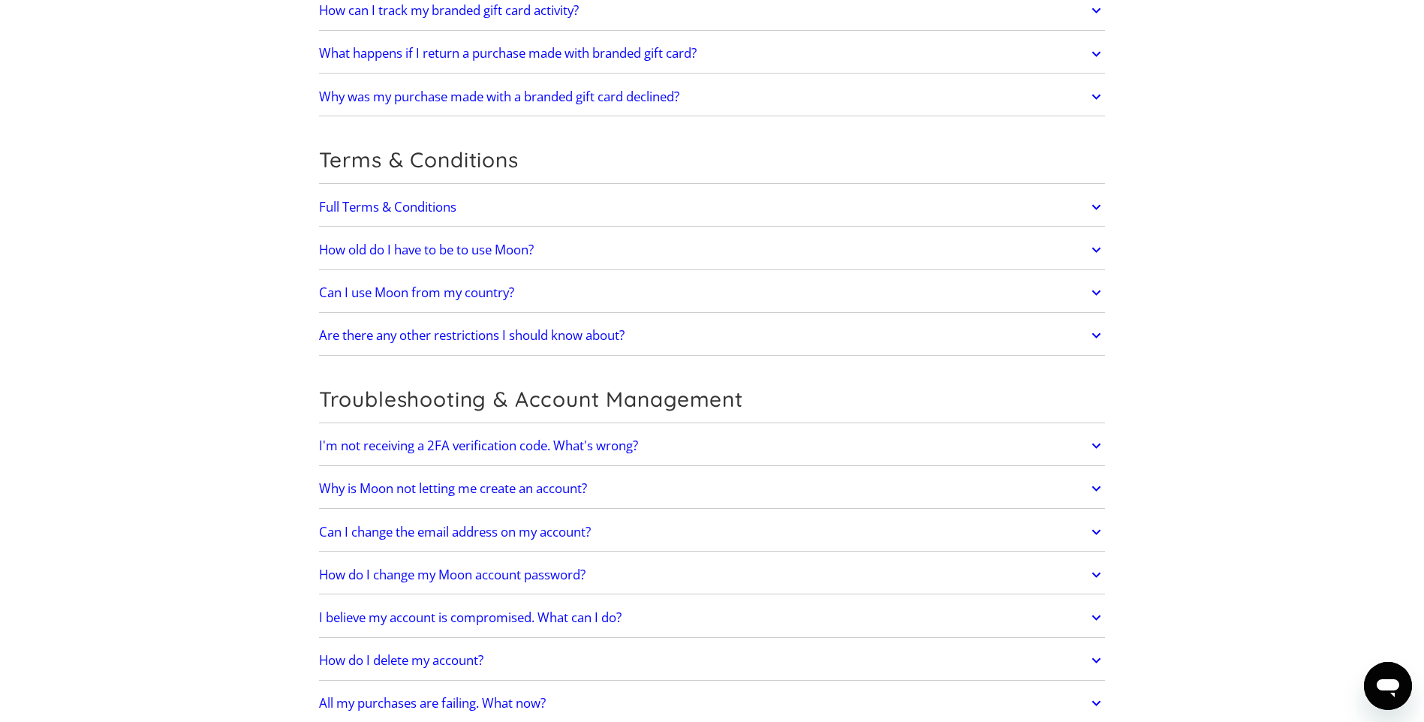
scroll to position [3859, 0]
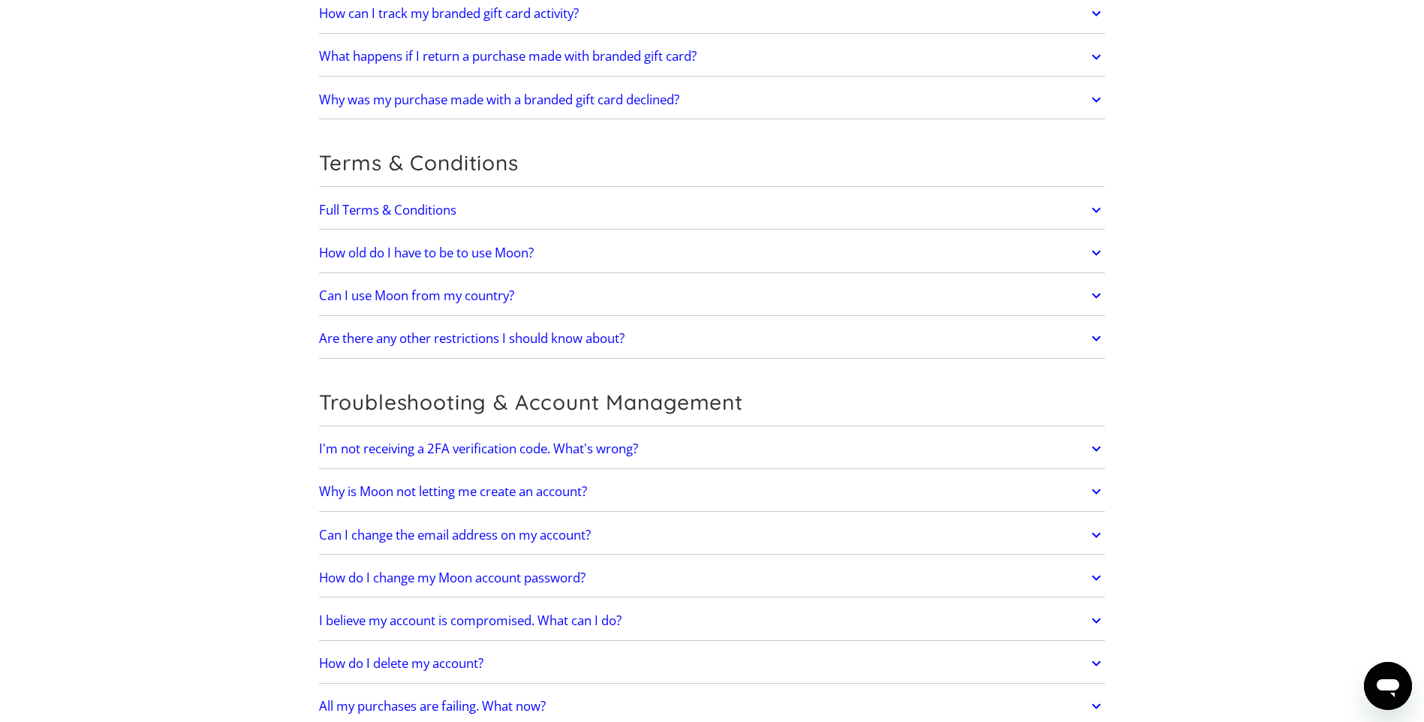
click at [633, 212] on link "Full Terms & Conditions" at bounding box center [712, 210] width 786 height 32
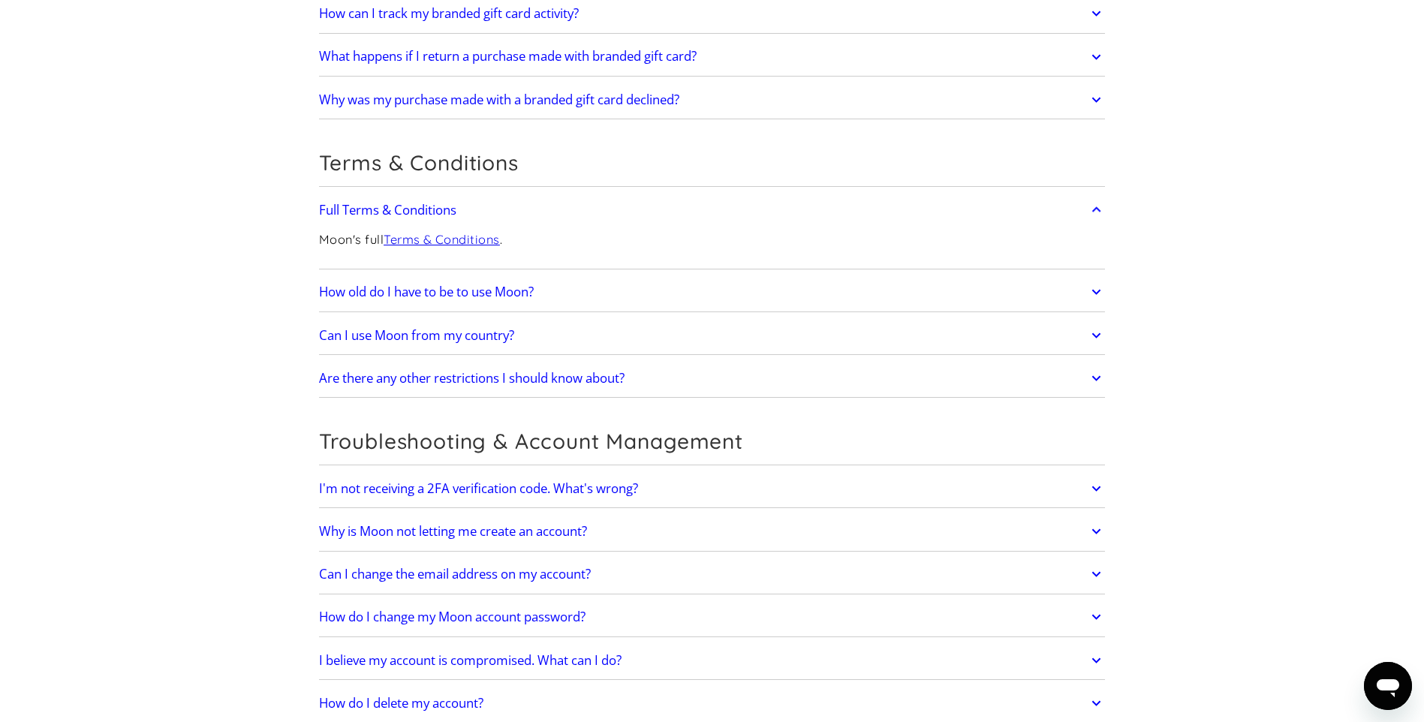
click at [644, 286] on link "How old do I have to be to use Moon?" at bounding box center [712, 293] width 786 height 32
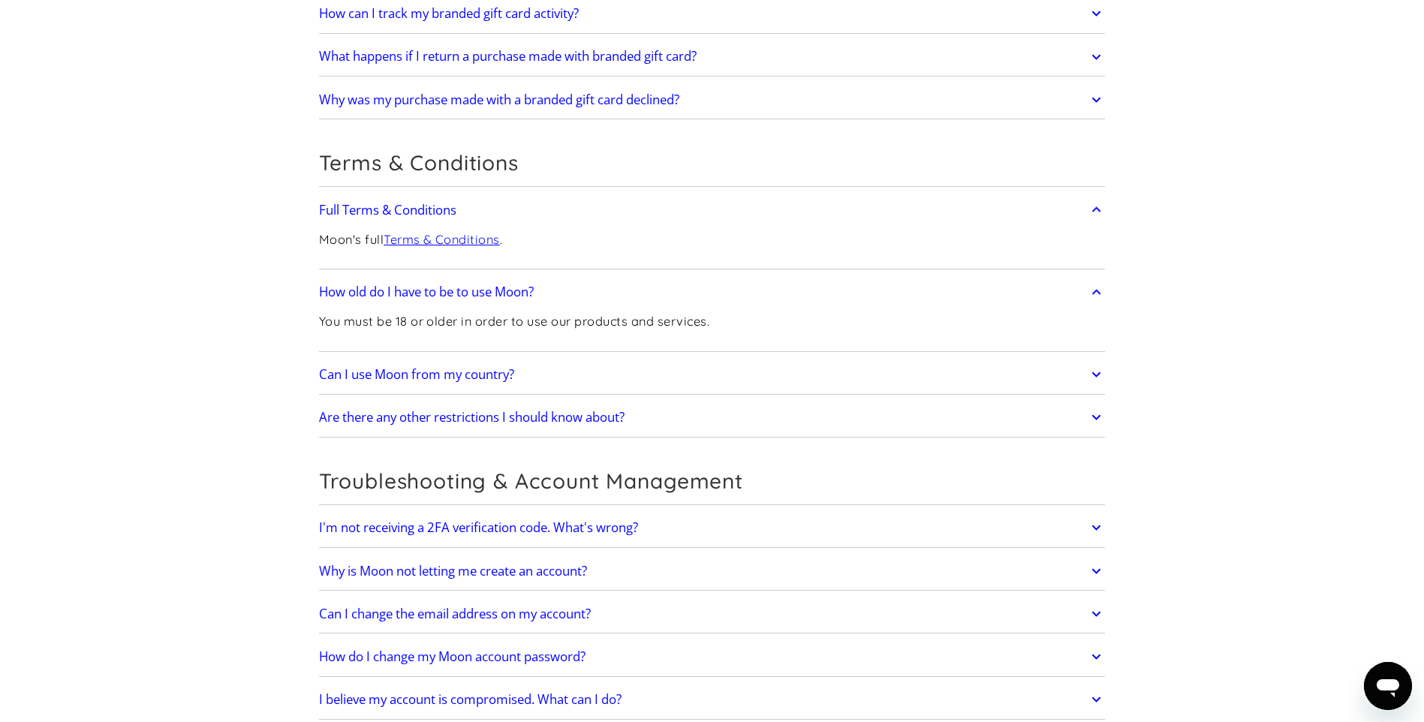
click at [648, 377] on link "Can I use Moon from my country?" at bounding box center [712, 375] width 786 height 32
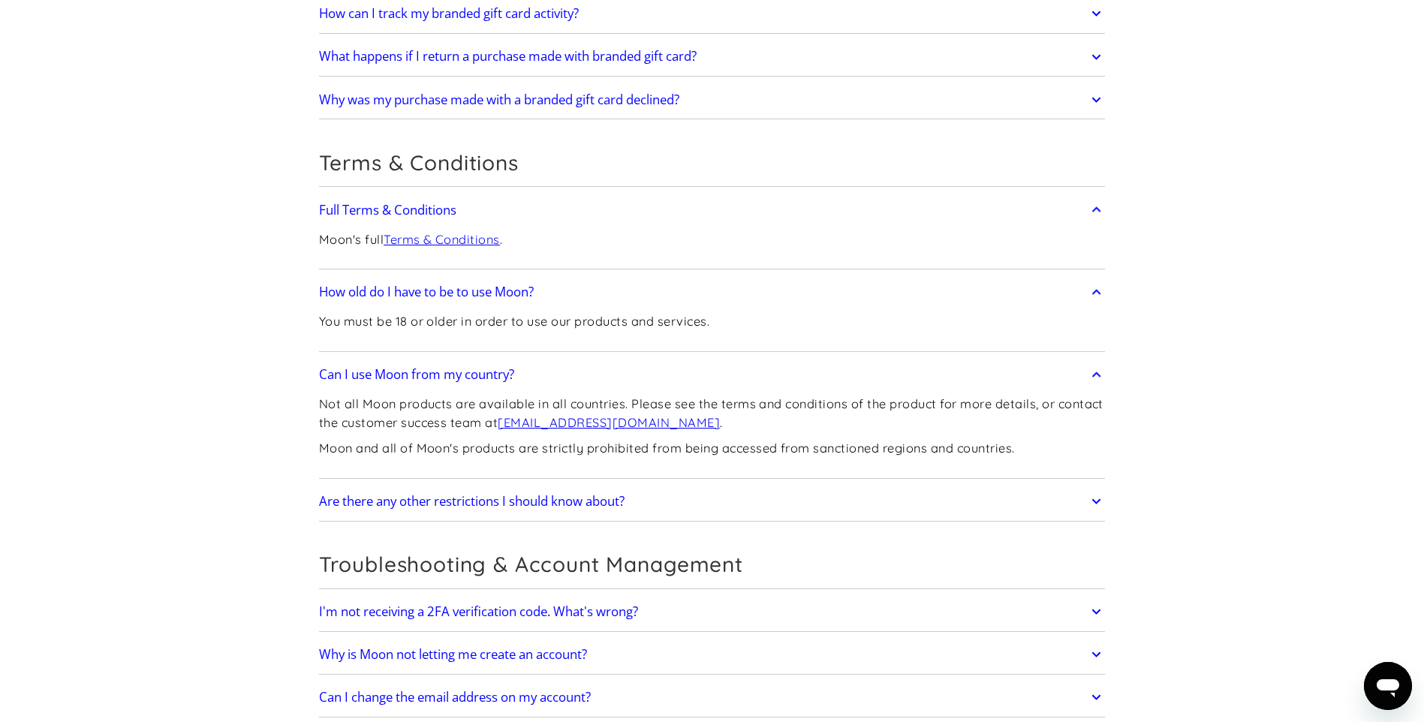
click at [706, 484] on div "Are there any other restrictions I should know about? Before using Moon, please…" at bounding box center [712, 502] width 786 height 39
click at [690, 501] on link "Are there any other restrictions I should know about?" at bounding box center [712, 502] width 786 height 32
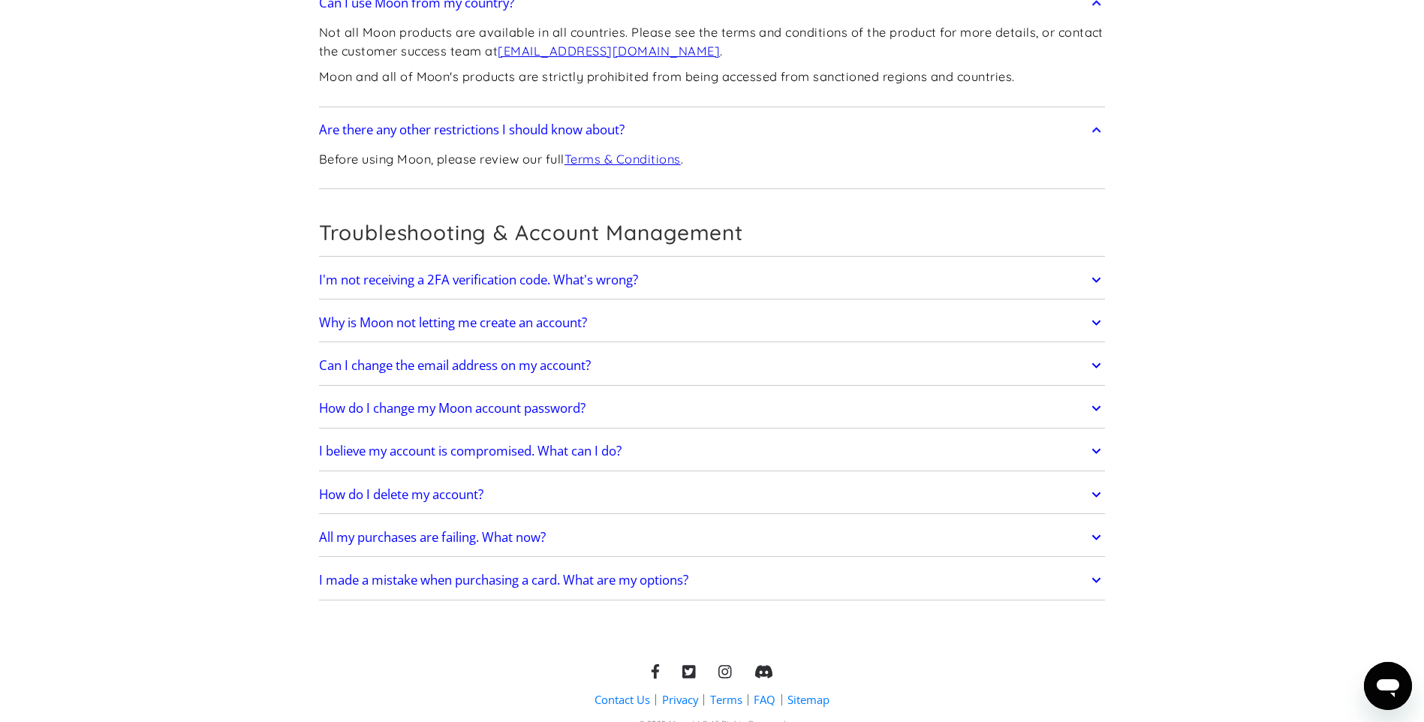
scroll to position [4235, 0]
